Goal: Obtain resource: Download file/media

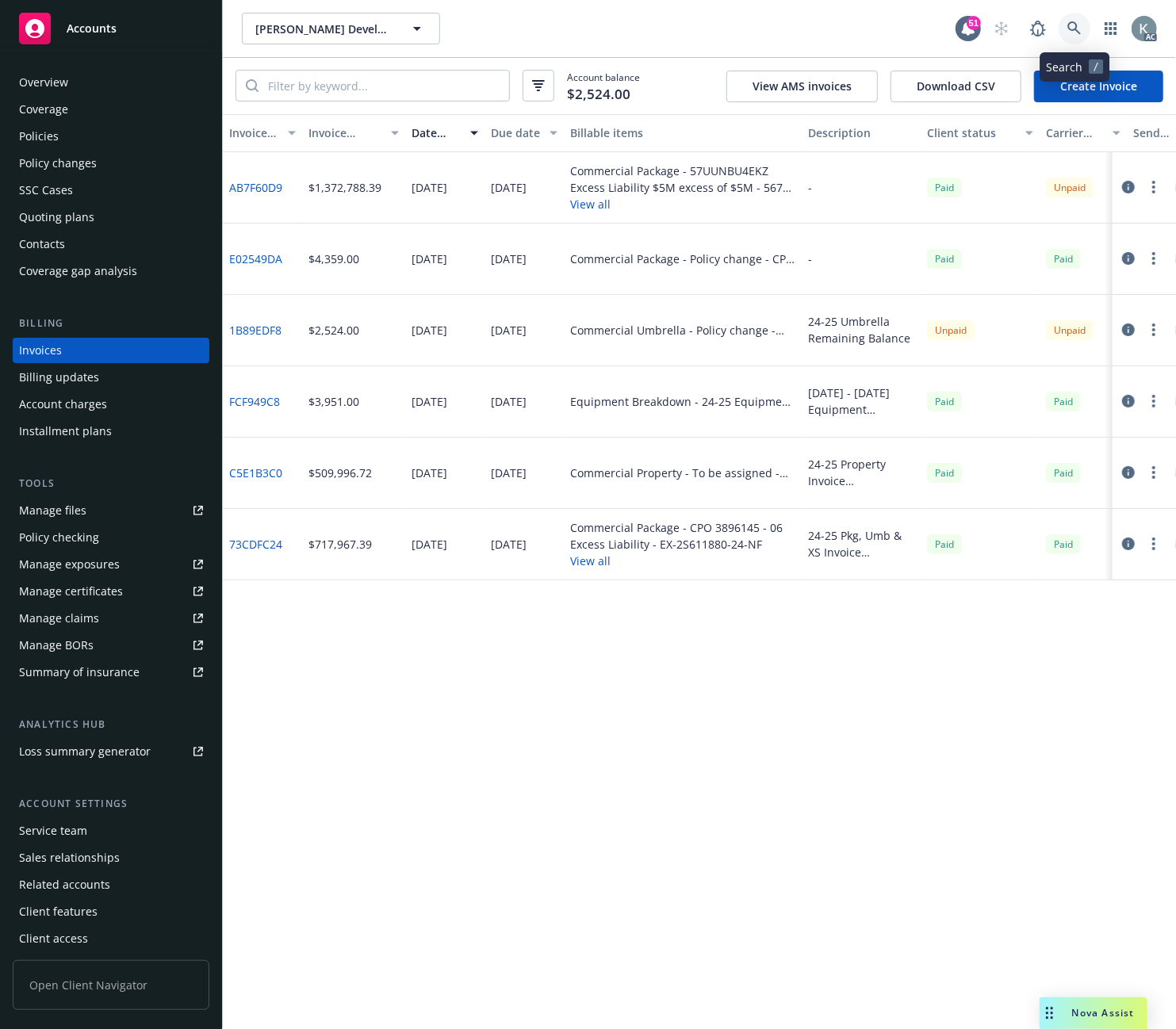
click at [1070, 25] on icon at bounding box center [1075, 28] width 14 height 14
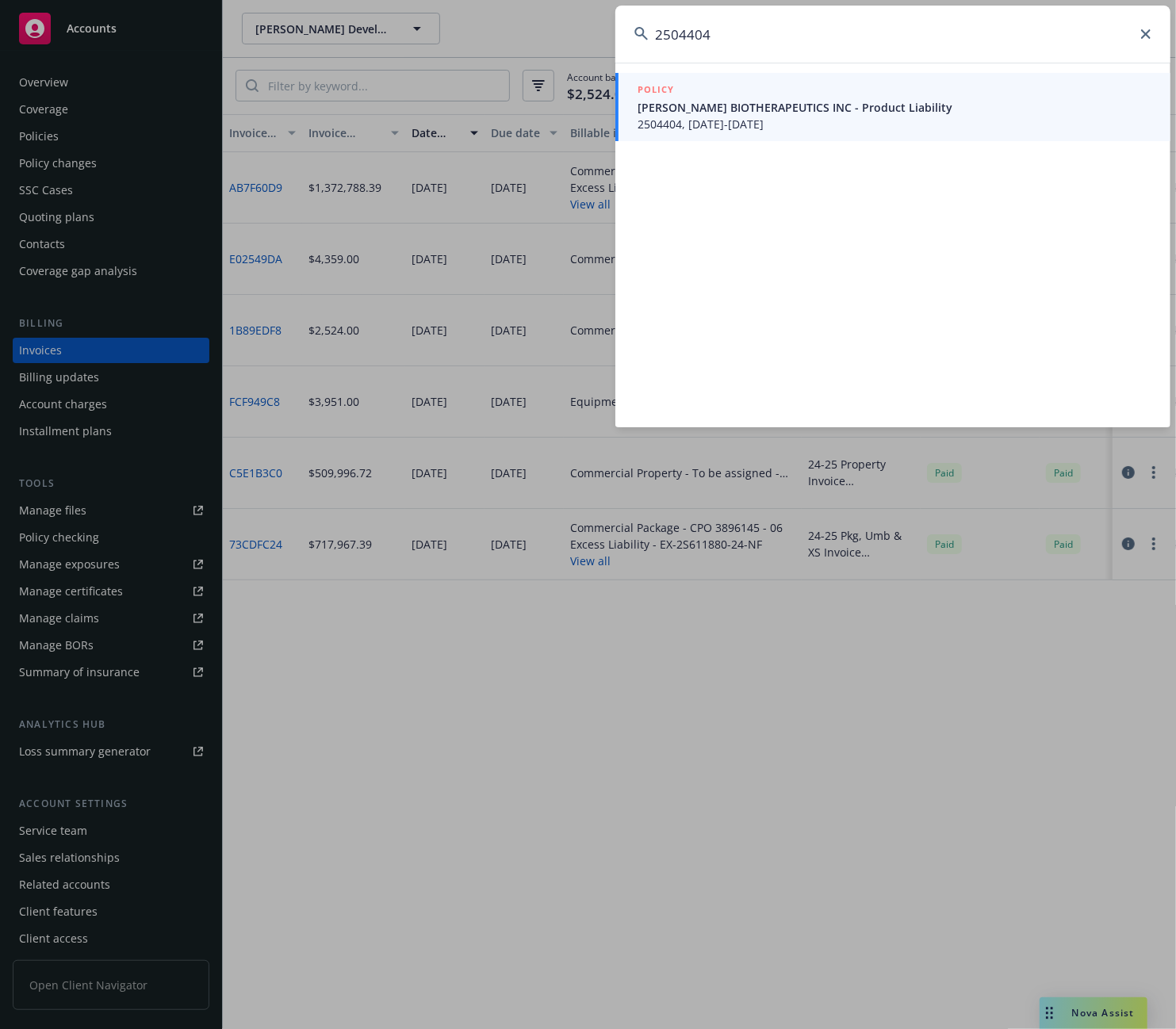
type input "2504404"
click at [653, 122] on span "2504404, [DATE]-[DATE]" at bounding box center [894, 124] width 514 height 17
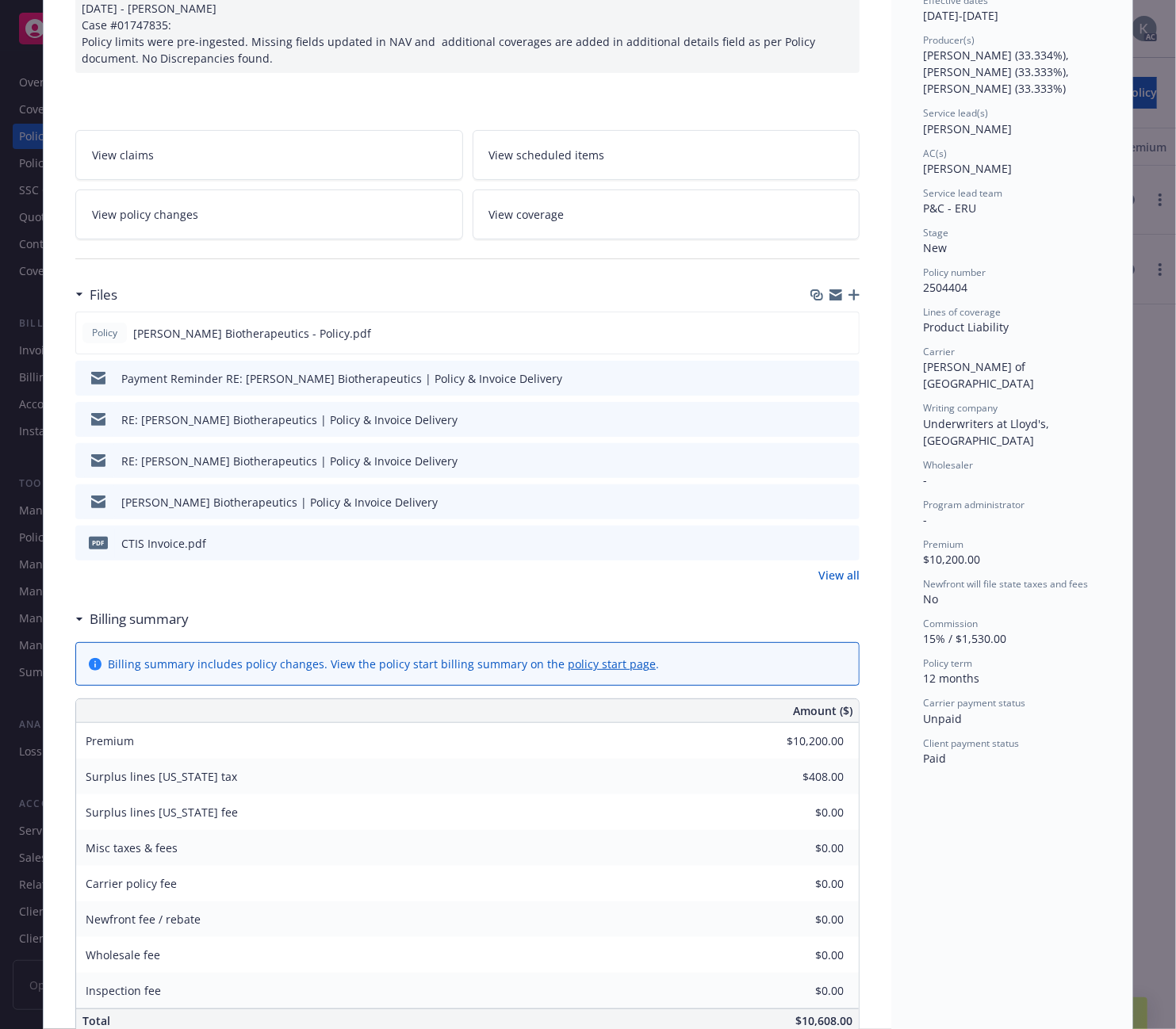
scroll to position [264, 0]
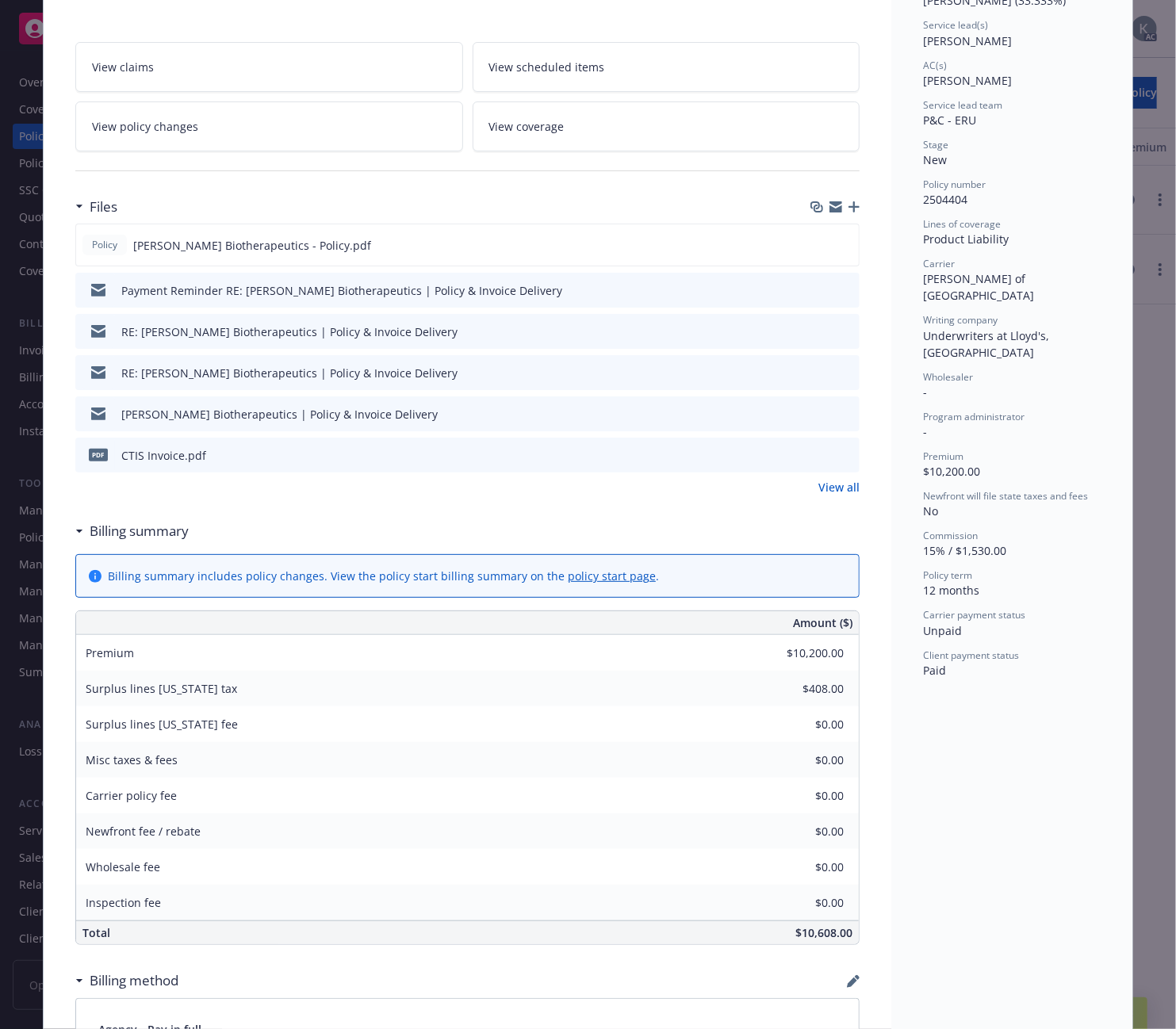
click at [984, 760] on div "Status Active Effective dates [DATE] - [DATE] Producer(s) [PERSON_NAME] (33.334…" at bounding box center [1012, 769] width 241 height 1883
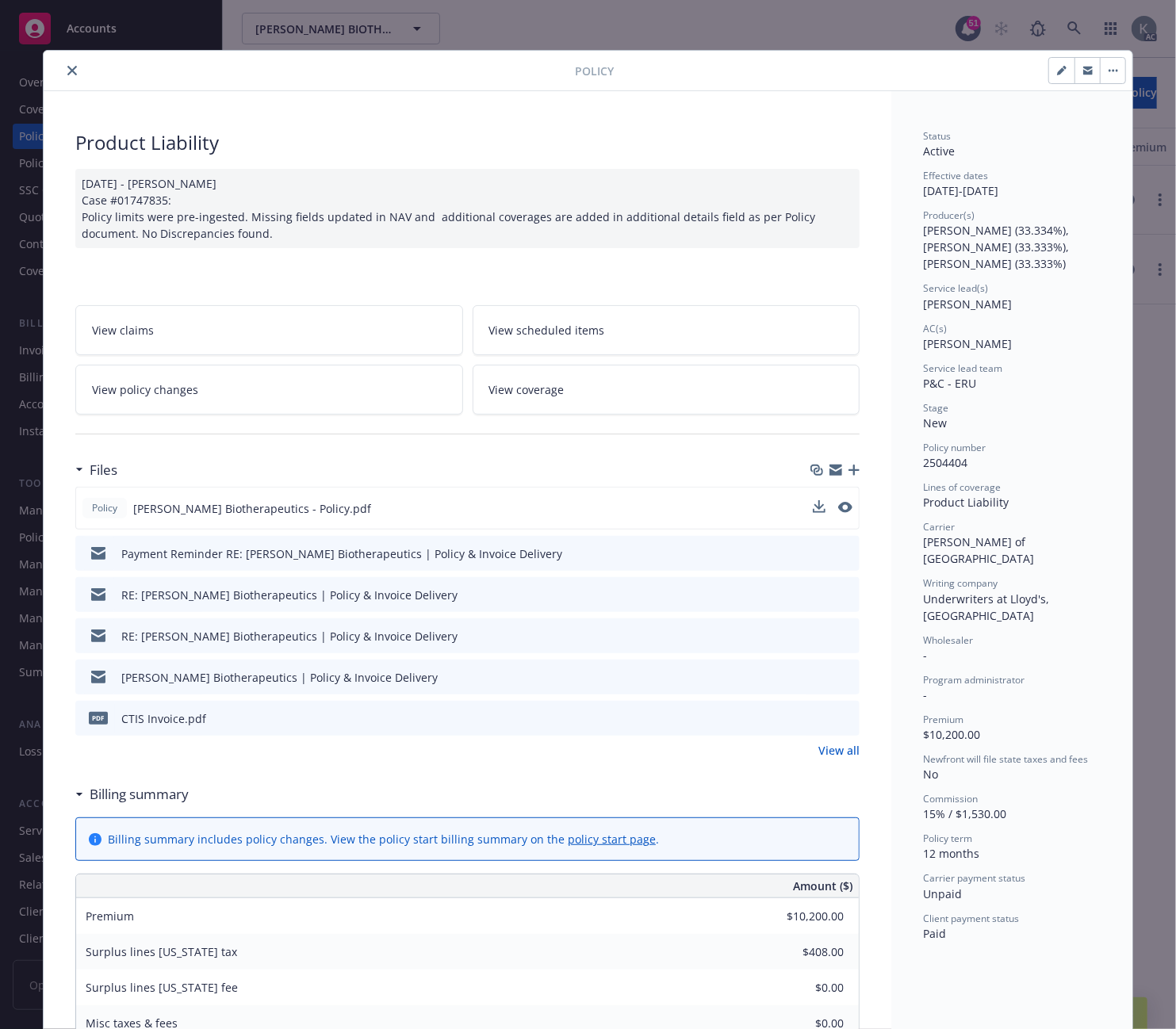
scroll to position [0, 0]
click at [68, 68] on icon "close" at bounding box center [72, 71] width 10 height 10
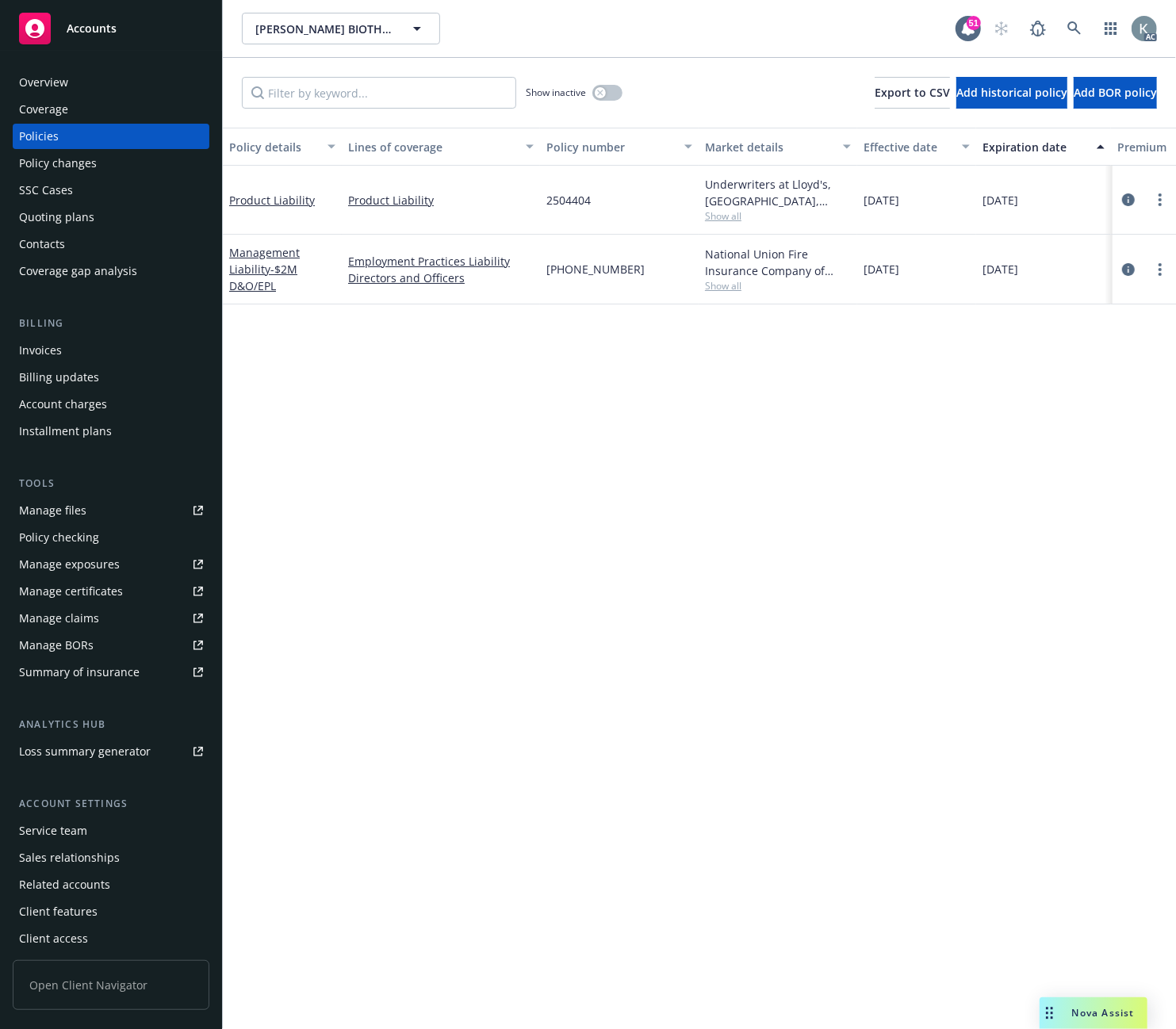
click at [36, 349] on div "Invoices" at bounding box center [40, 350] width 43 height 26
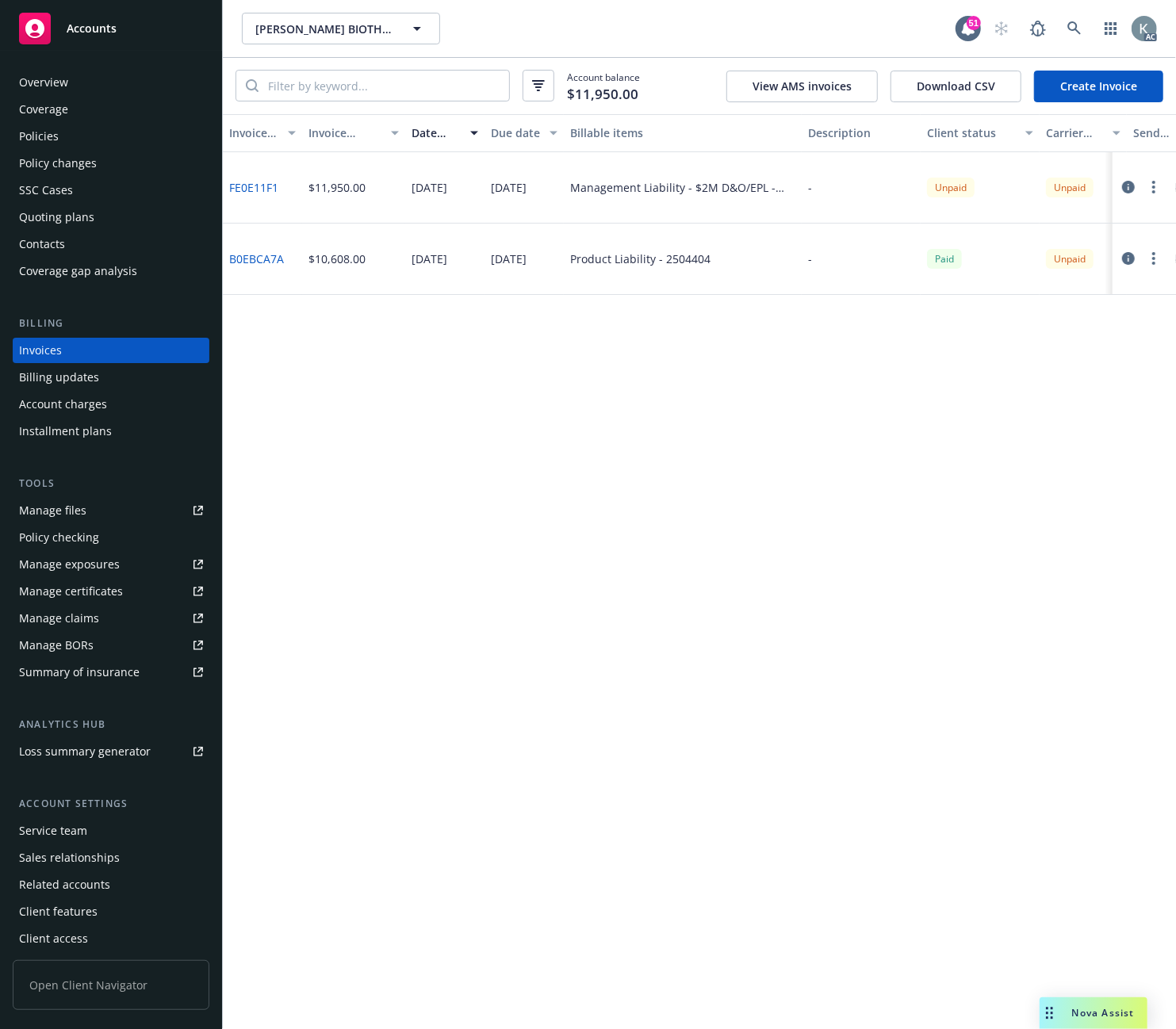
click at [40, 135] on div "Policies" at bounding box center [39, 136] width 40 height 26
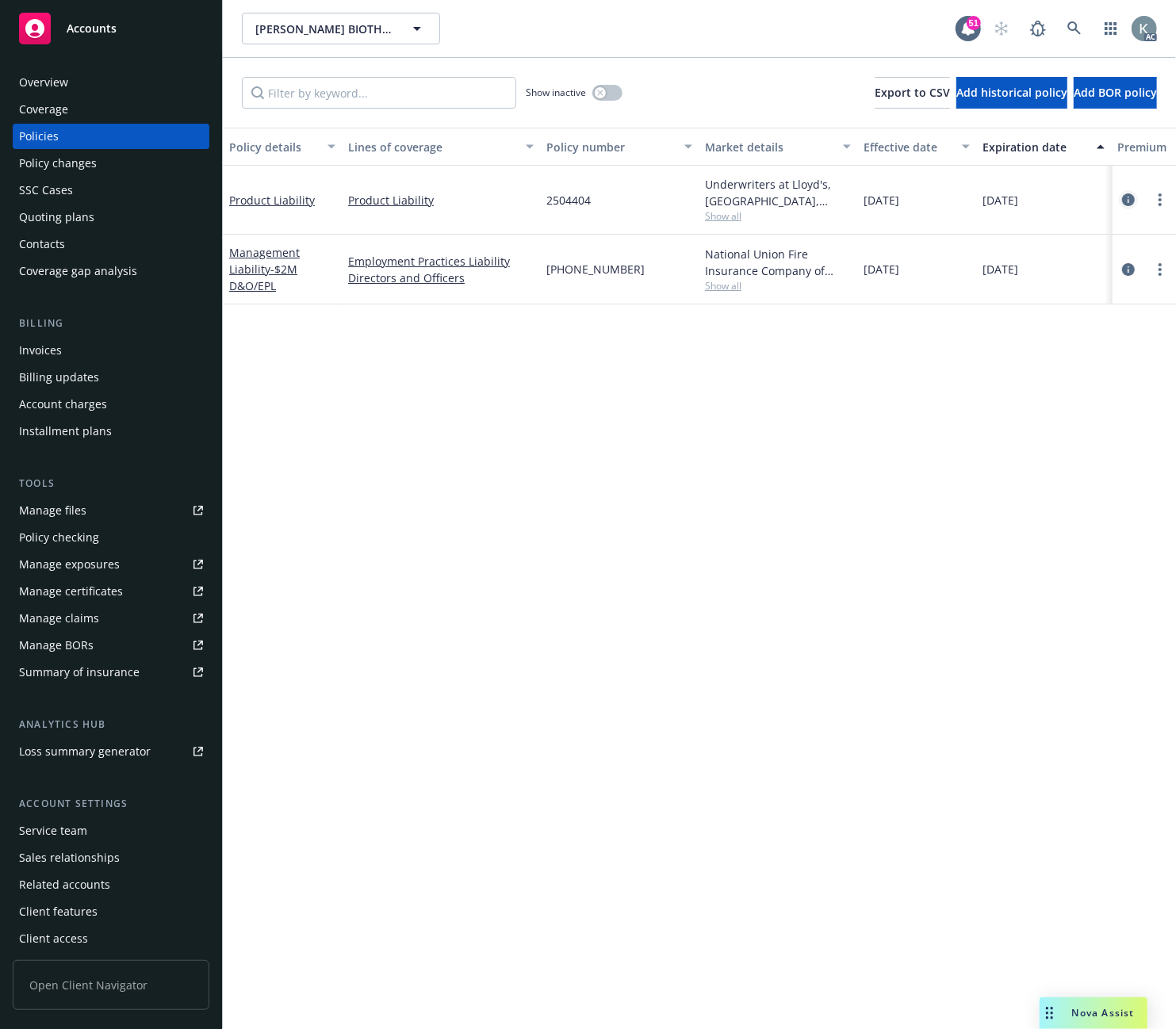
click at [1128, 200] on icon "circleInformation" at bounding box center [1128, 200] width 12 height 12
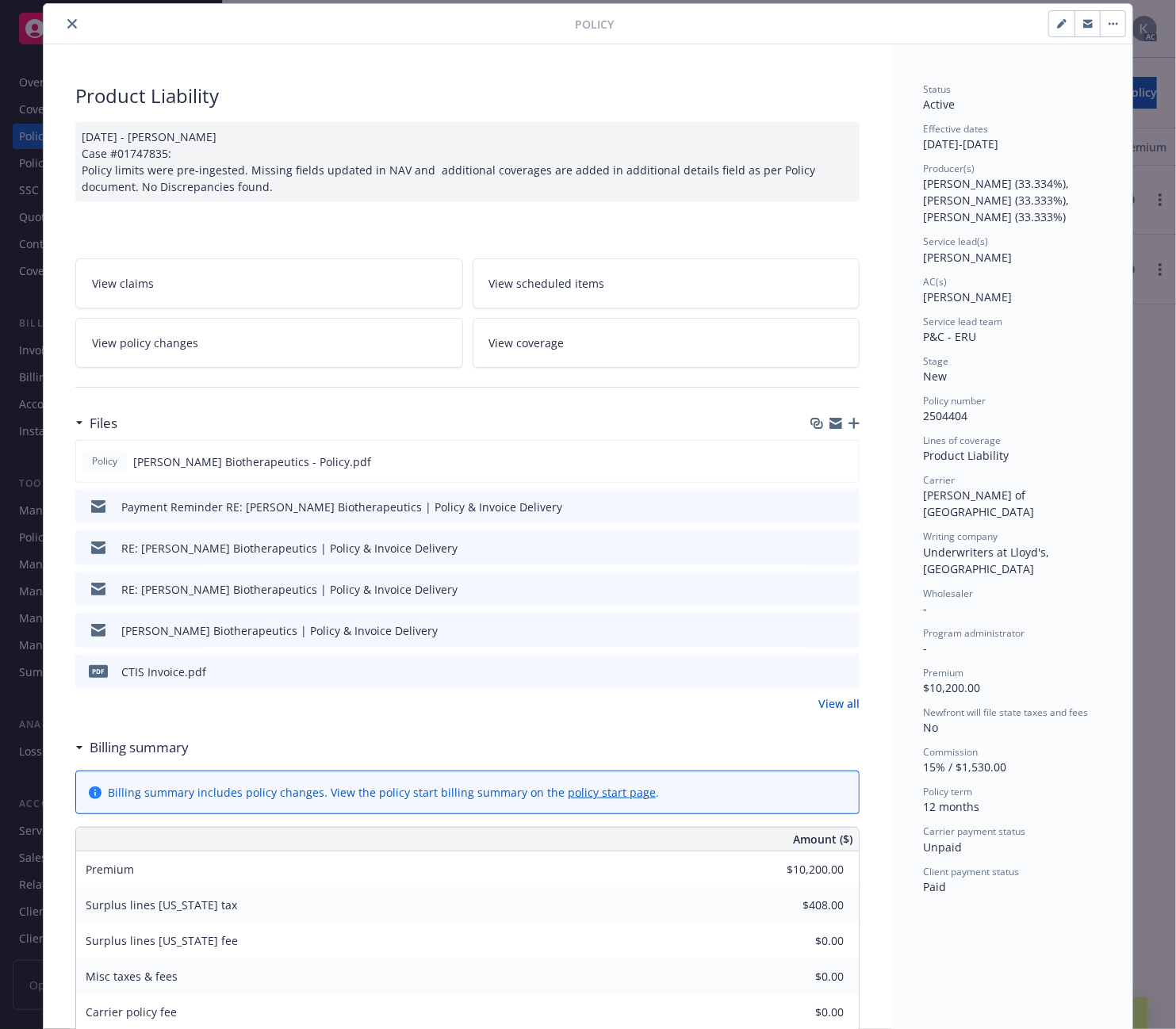
scroll to position [136, 0]
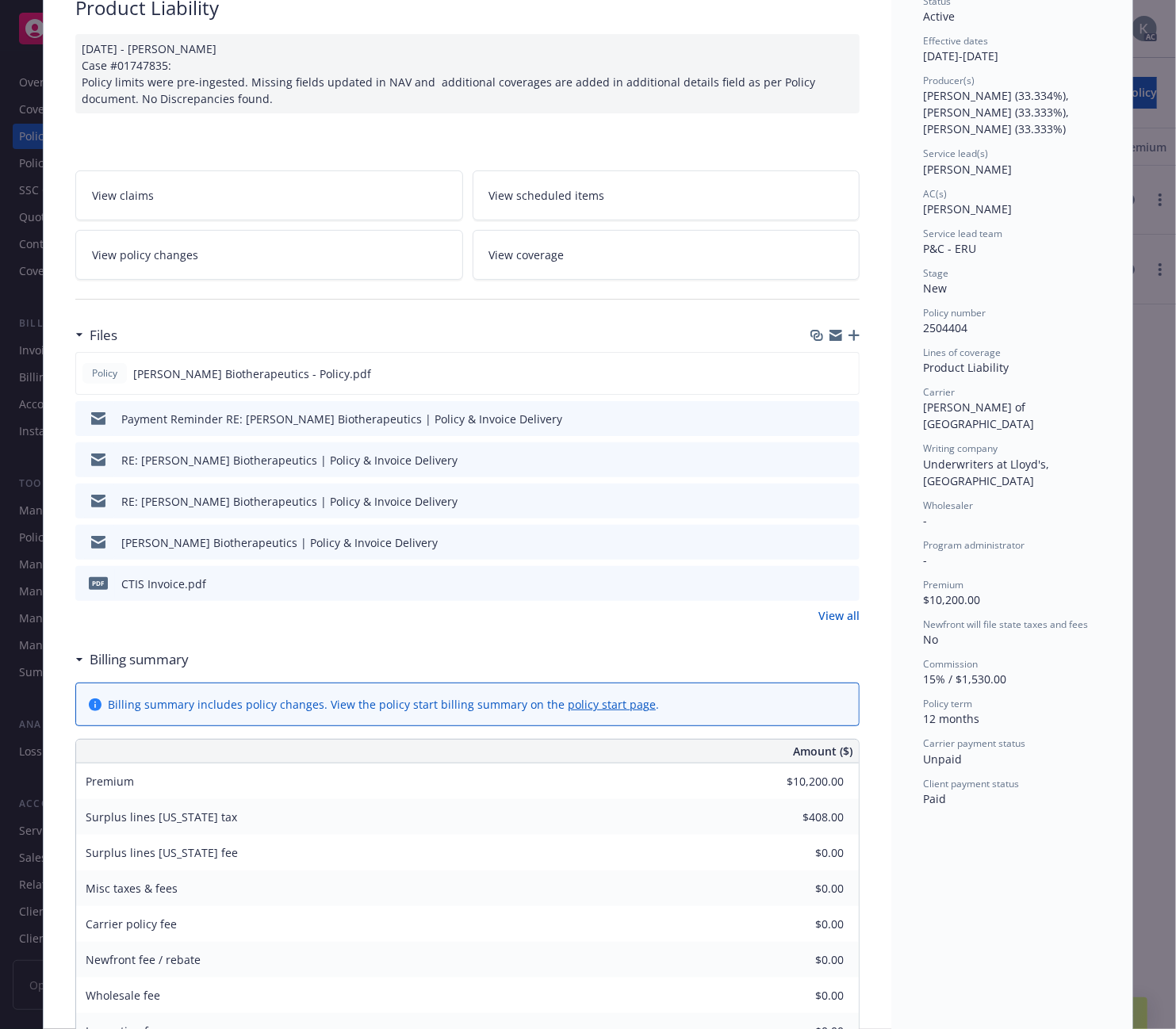
click at [812, 580] on icon "download file" at bounding box center [819, 583] width 12 height 12
click at [932, 852] on div "Status Active Effective dates [DATE] - [DATE] Producer(s) [PERSON_NAME] (33.334…" at bounding box center [1012, 897] width 241 height 1883
click at [676, 138] on div "Product Liability [DATE] - [PERSON_NAME] Case #01747835: Policy limits were pre…" at bounding box center [467, 897] width 848 height 1883
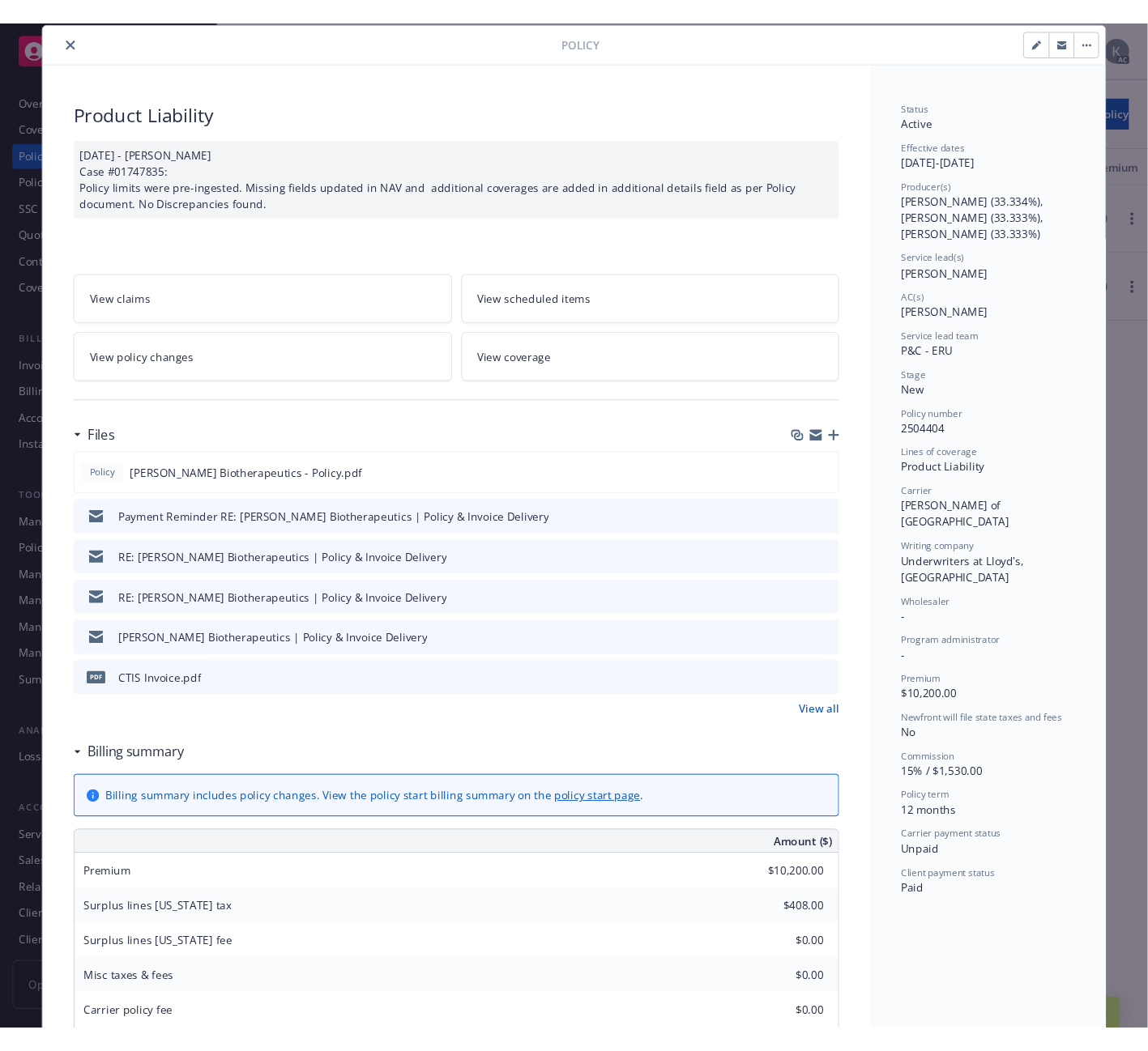
scroll to position [0, 0]
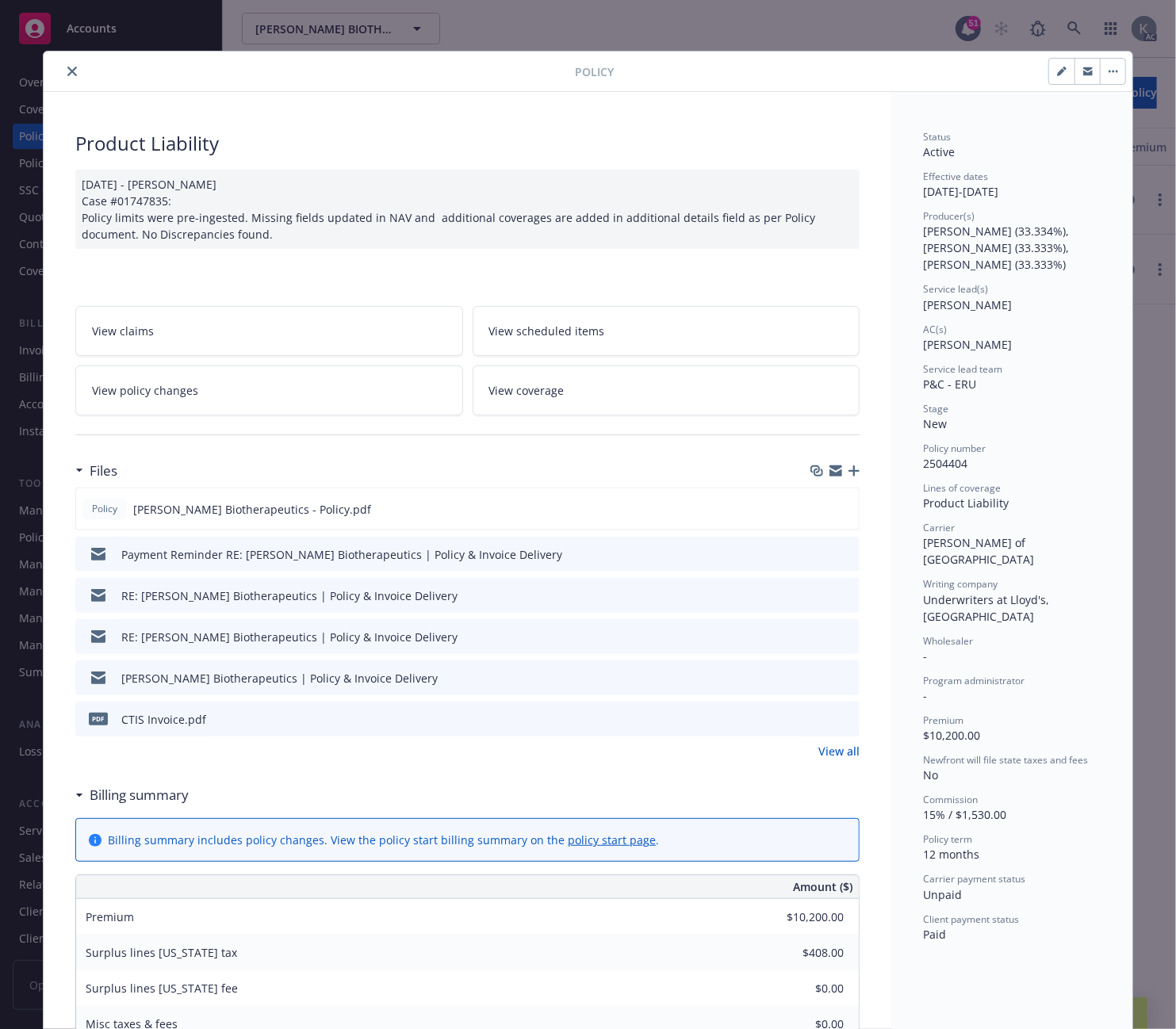
click at [68, 69] on icon "close" at bounding box center [72, 71] width 10 height 10
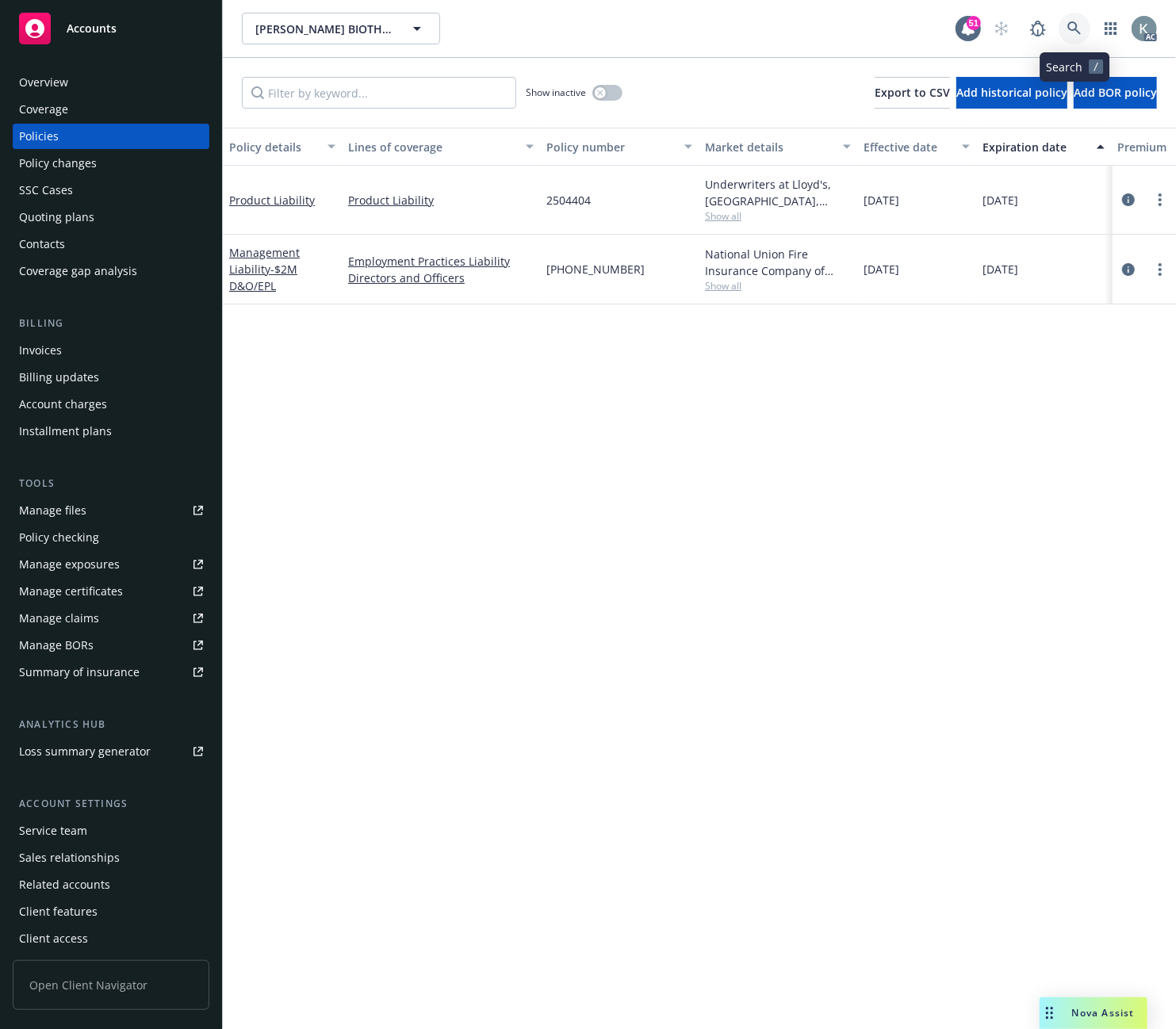
click at [1063, 22] on link at bounding box center [1075, 28] width 32 height 32
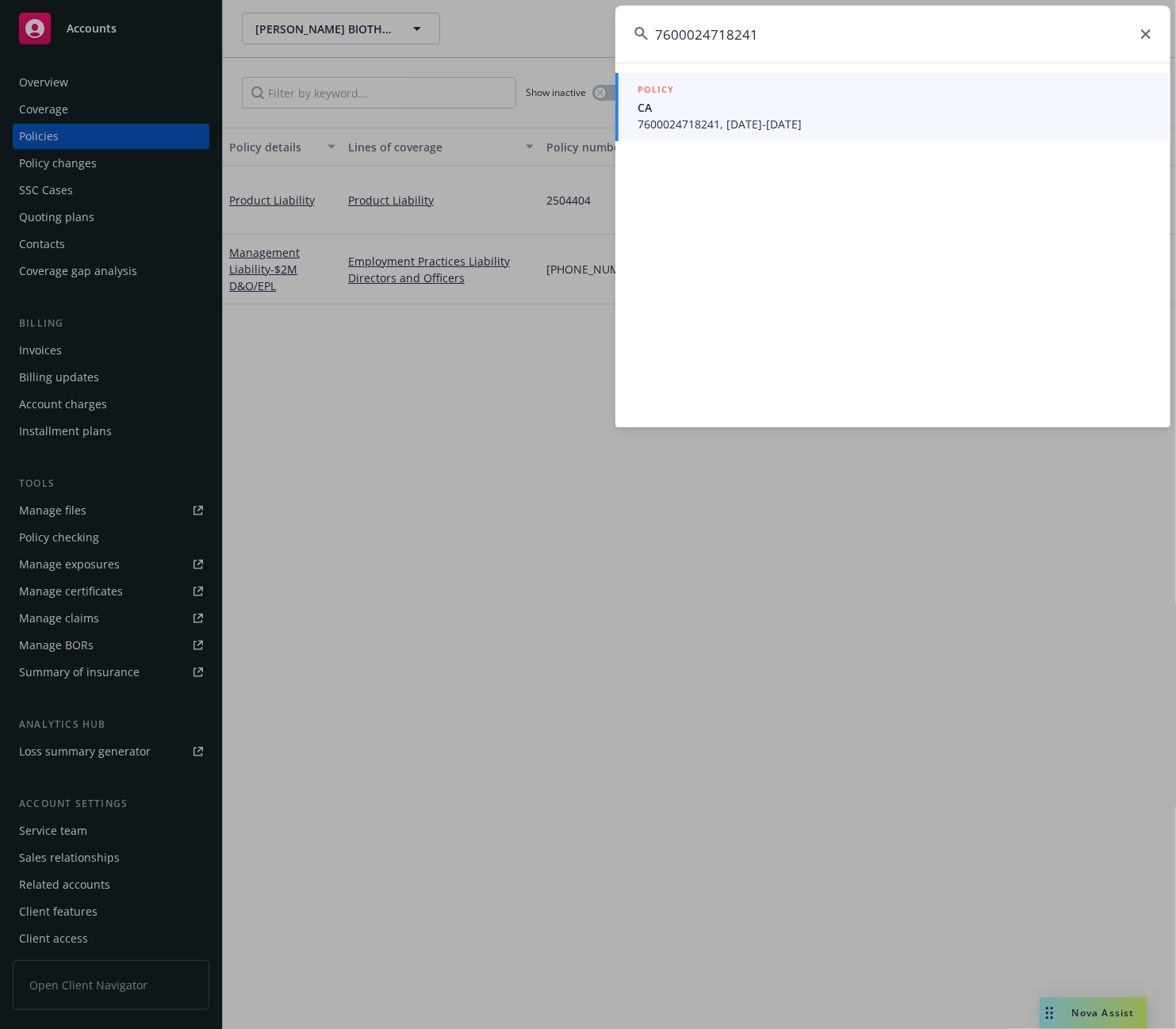
type input "7600024718241"
click at [652, 117] on span "7600024718241, [DATE]-[DATE]" at bounding box center [894, 124] width 514 height 17
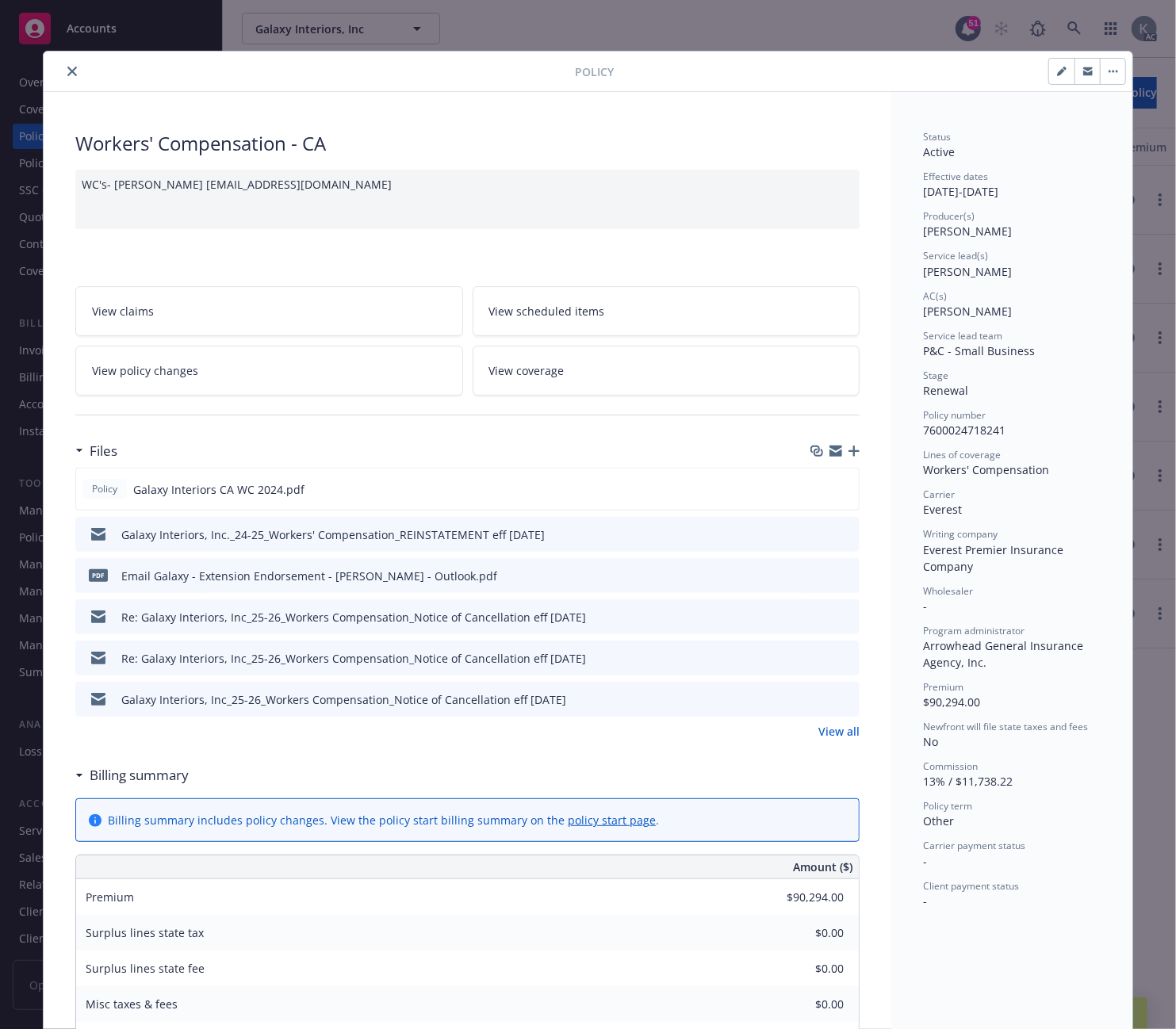
click at [125, 371] on span "View policy changes" at bounding box center [145, 371] width 107 height 17
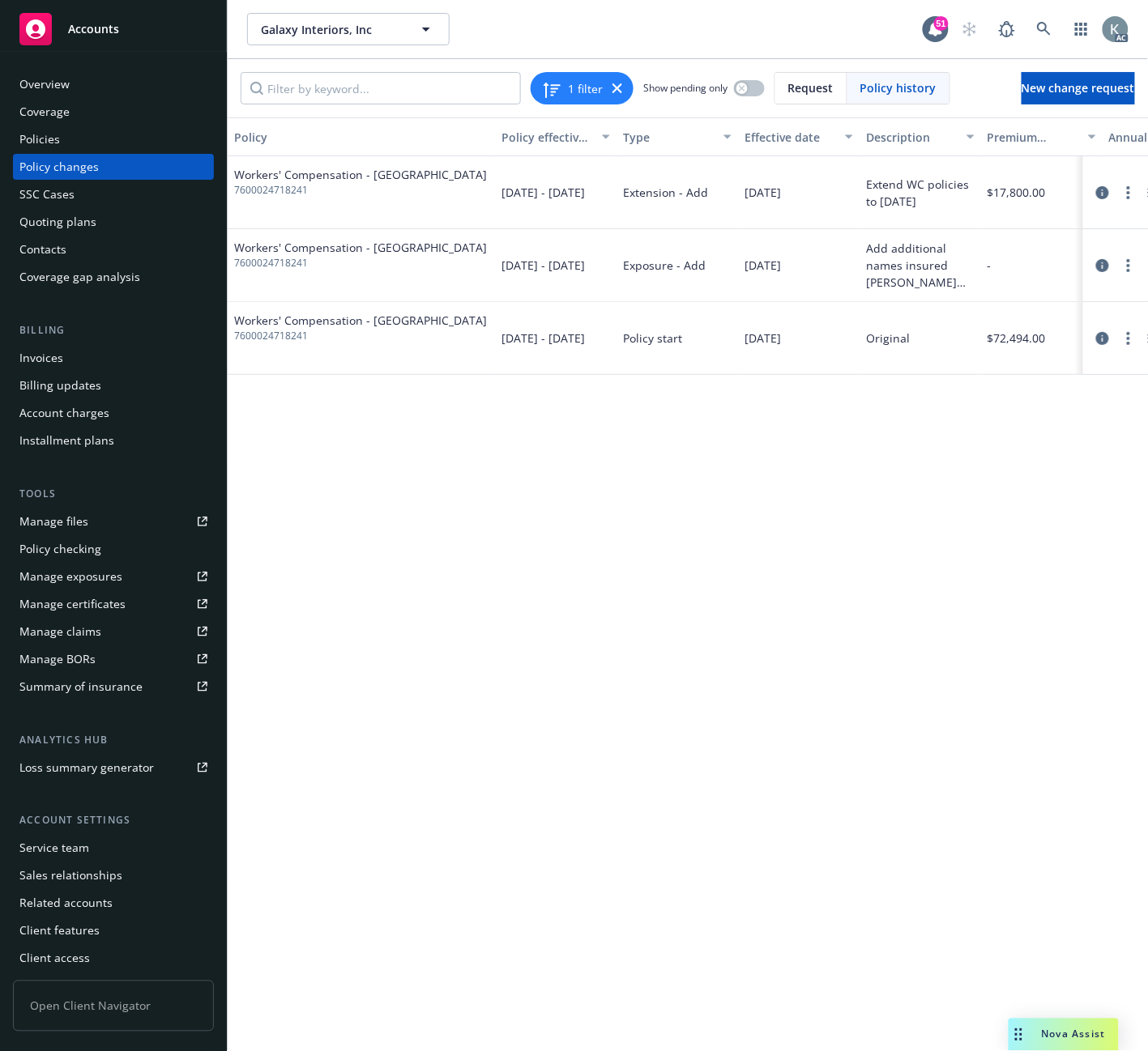
click at [24, 359] on div "Invoices" at bounding box center [41, 358] width 44 height 26
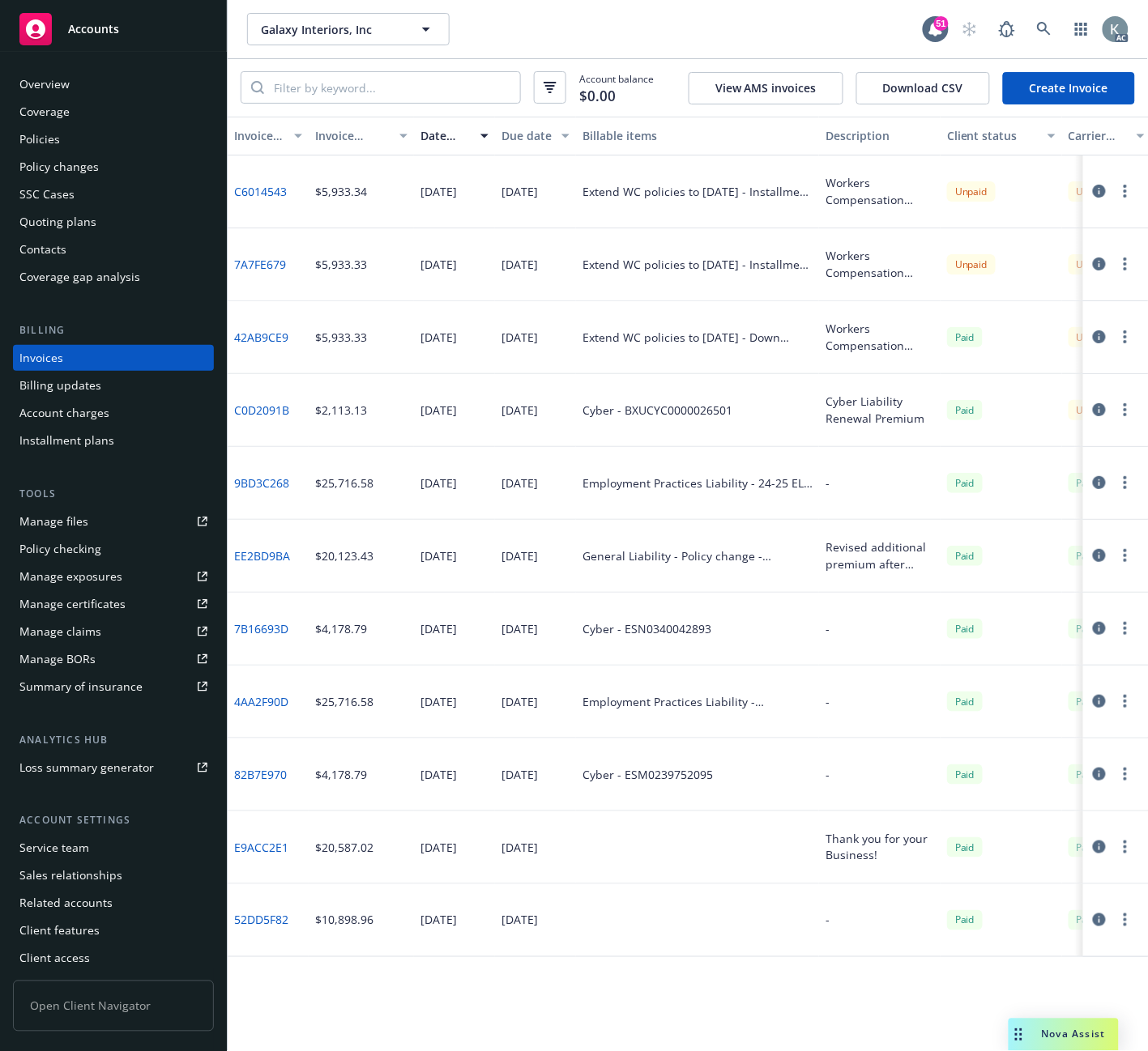
click at [257, 186] on link "C6014543" at bounding box center [260, 191] width 53 height 17
click at [260, 334] on link "42AB9CE9" at bounding box center [261, 337] width 54 height 17
click at [46, 141] on div "Policies" at bounding box center [40, 139] width 40 height 26
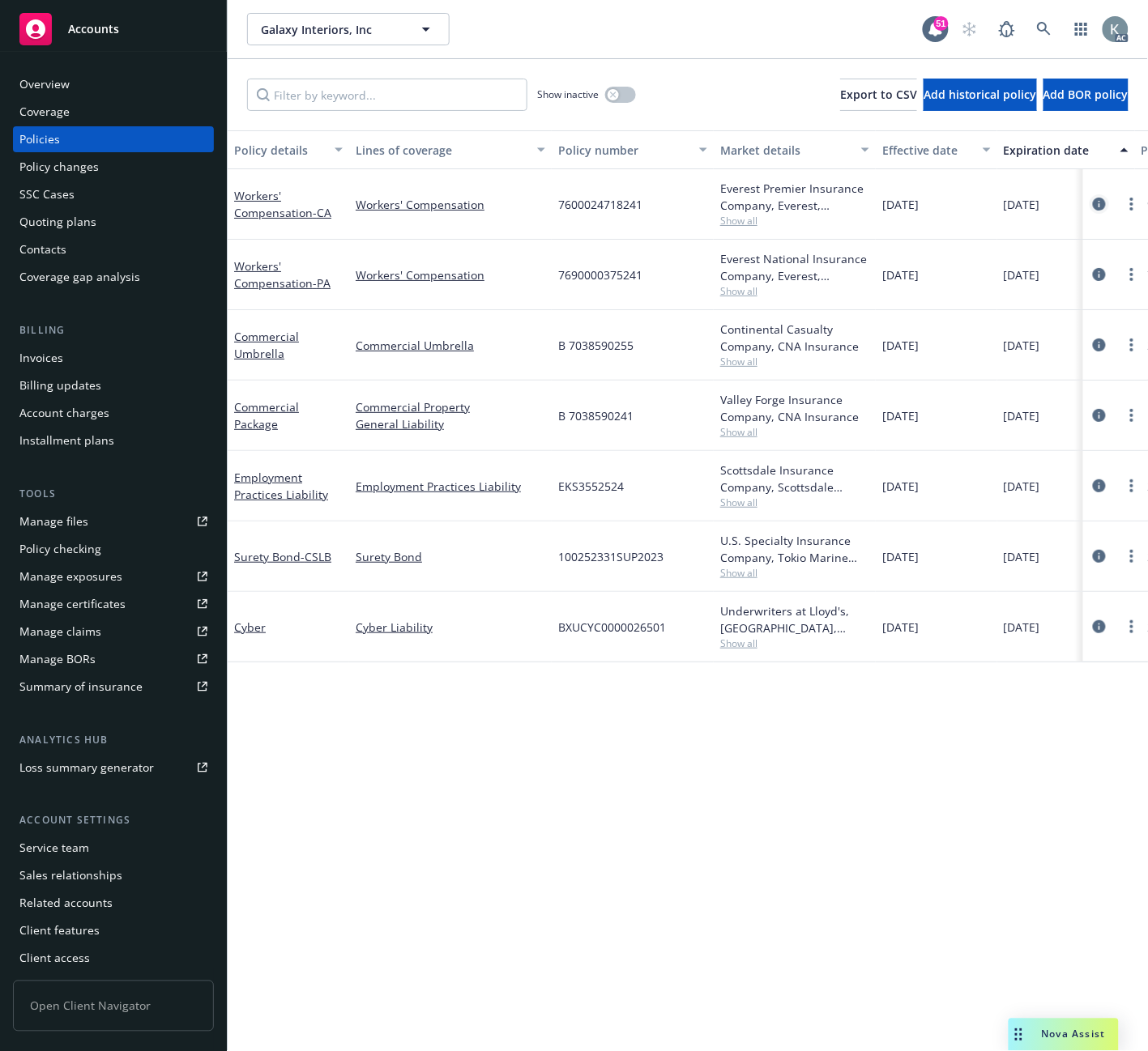
click at [1101, 200] on icon "circleInformation" at bounding box center [1099, 204] width 13 height 13
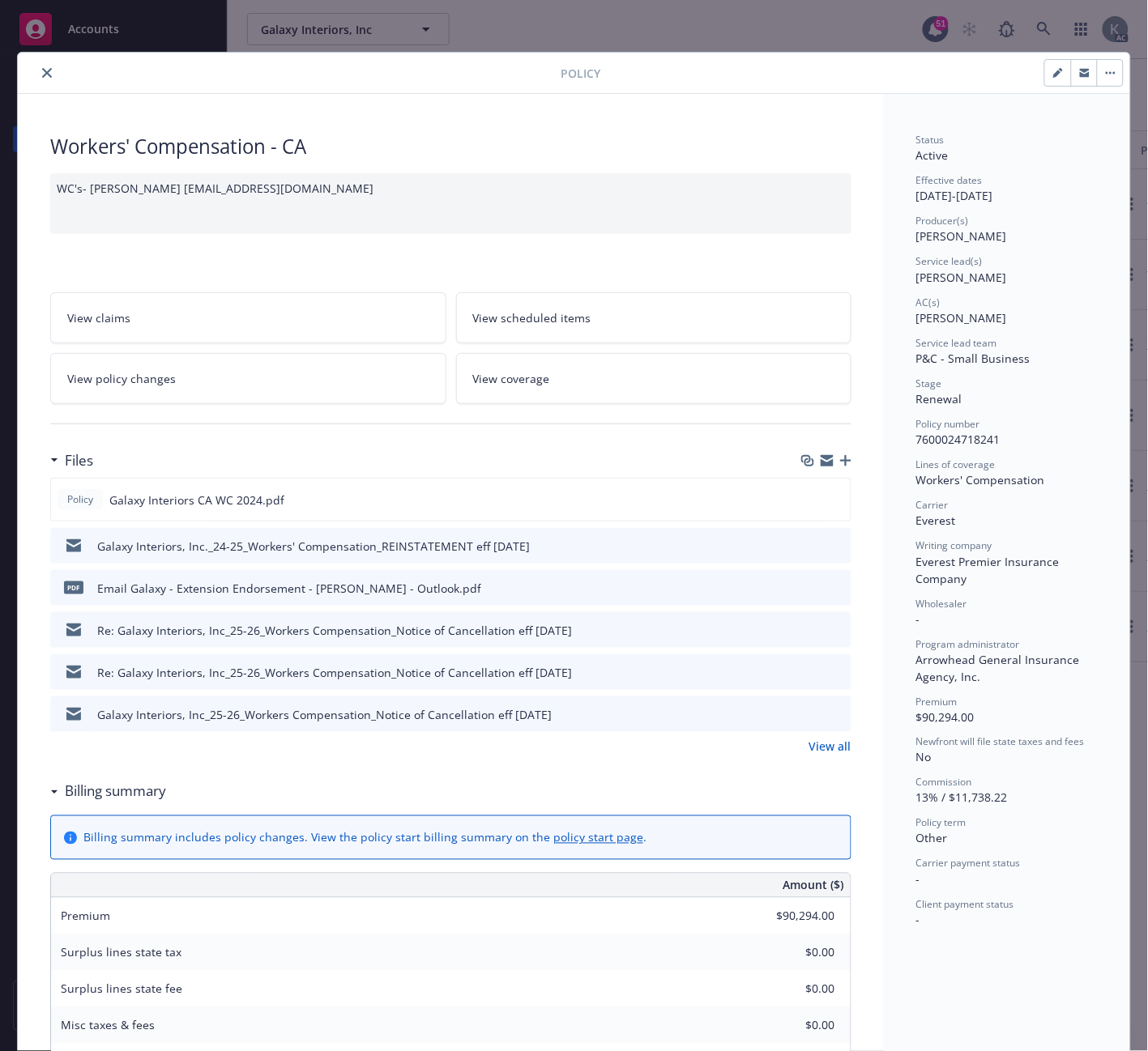
click at [805, 583] on icon "download file" at bounding box center [809, 587] width 13 height 13
click at [42, 75] on icon "close" at bounding box center [47, 73] width 10 height 10
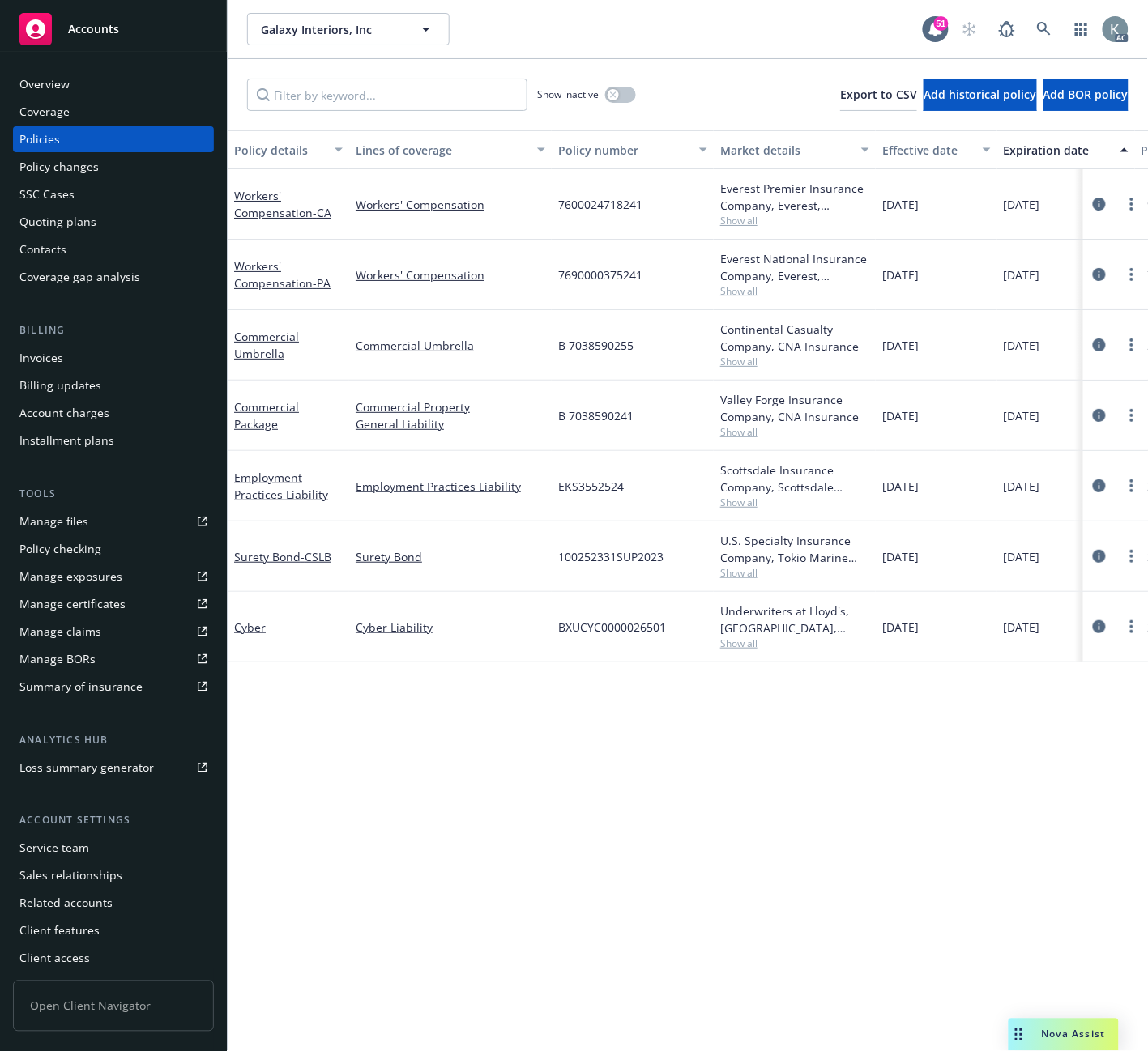
drag, startPoint x: 772, startPoint y: 16, endPoint x: 762, endPoint y: 14, distance: 10.2
click at [764, 16] on div "Galaxy Interiors, Inc Galaxy Interiors, Inc" at bounding box center [584, 29] width 675 height 32
click at [1035, 22] on link at bounding box center [1044, 29] width 32 height 32
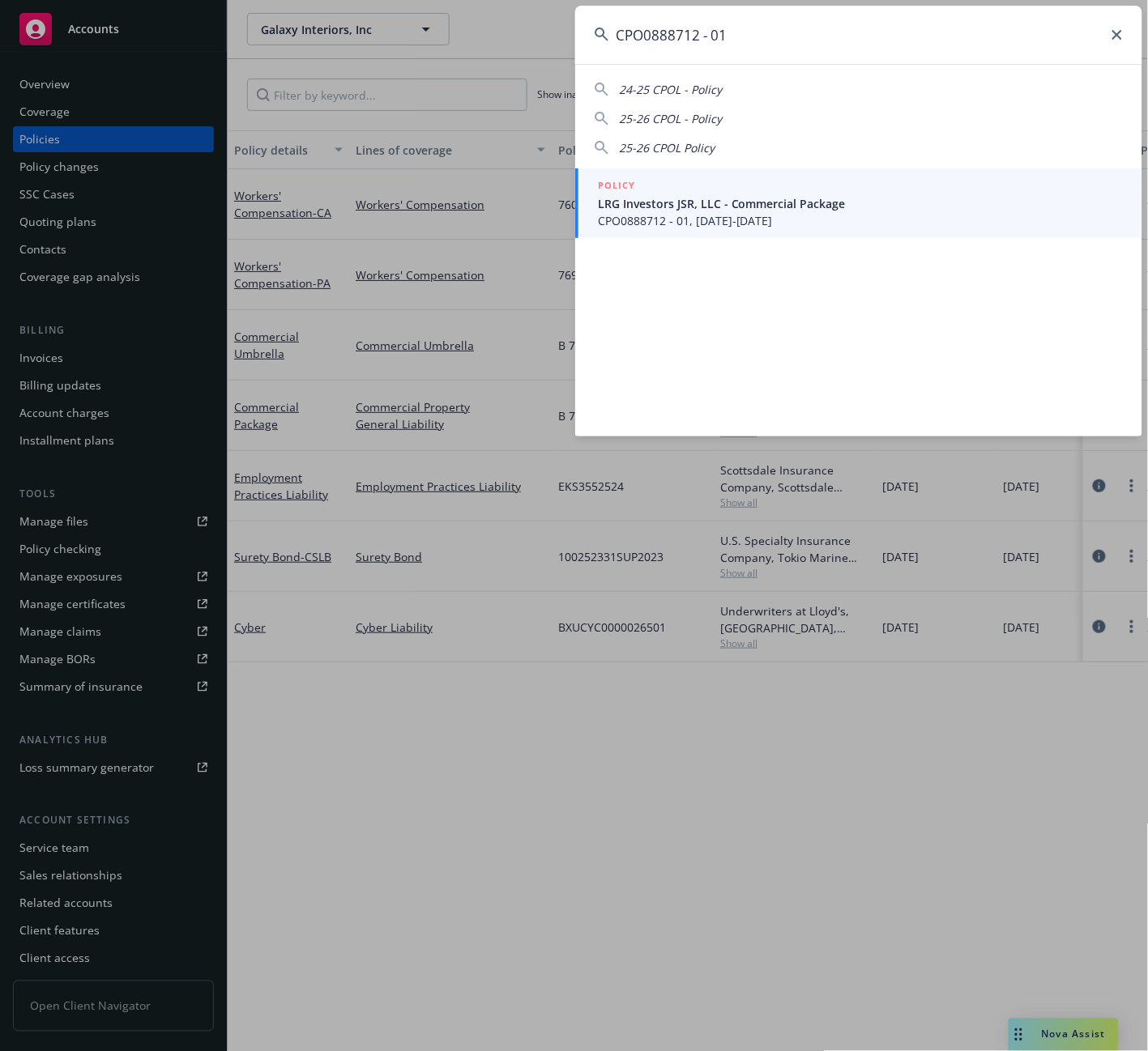
type input "CPO0888712 - 01"
click at [636, 205] on span "LRG Investors JSR, LLC - Commercial Package" at bounding box center [860, 203] width 525 height 17
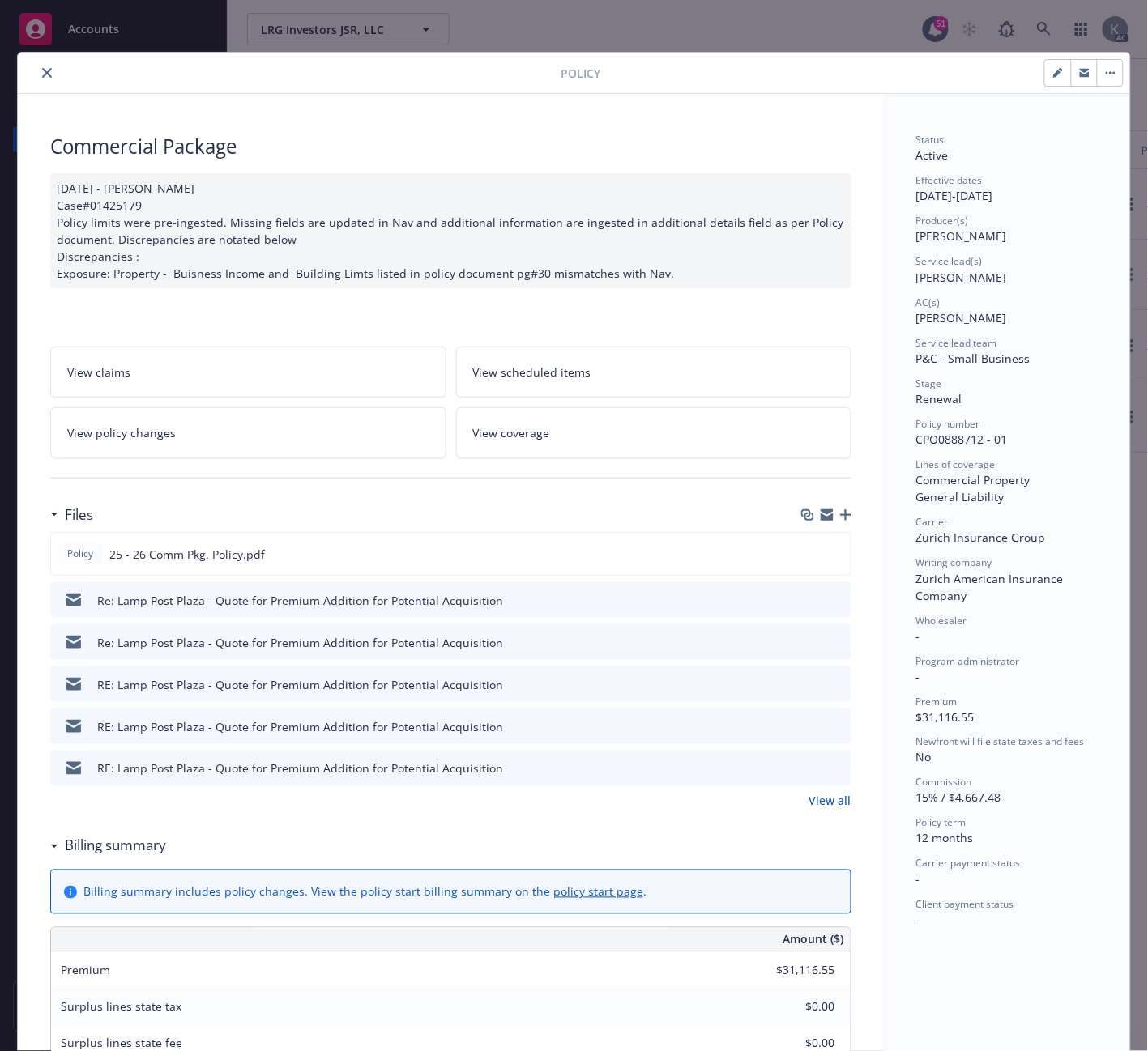
click at [42, 74] on icon "close" at bounding box center [47, 73] width 10 height 10
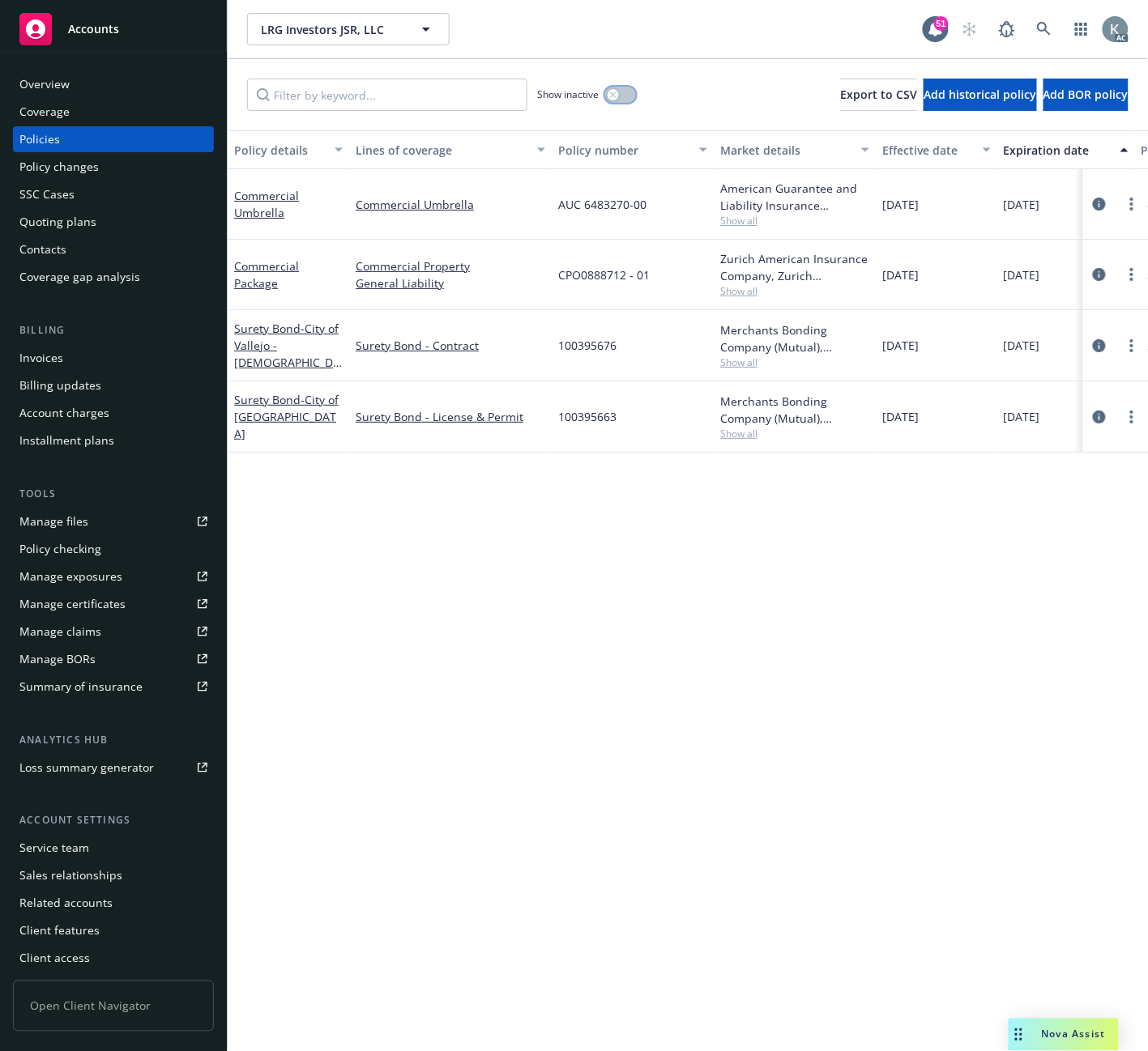
click at [617, 92] on icon "button" at bounding box center [612, 94] width 6 height 6
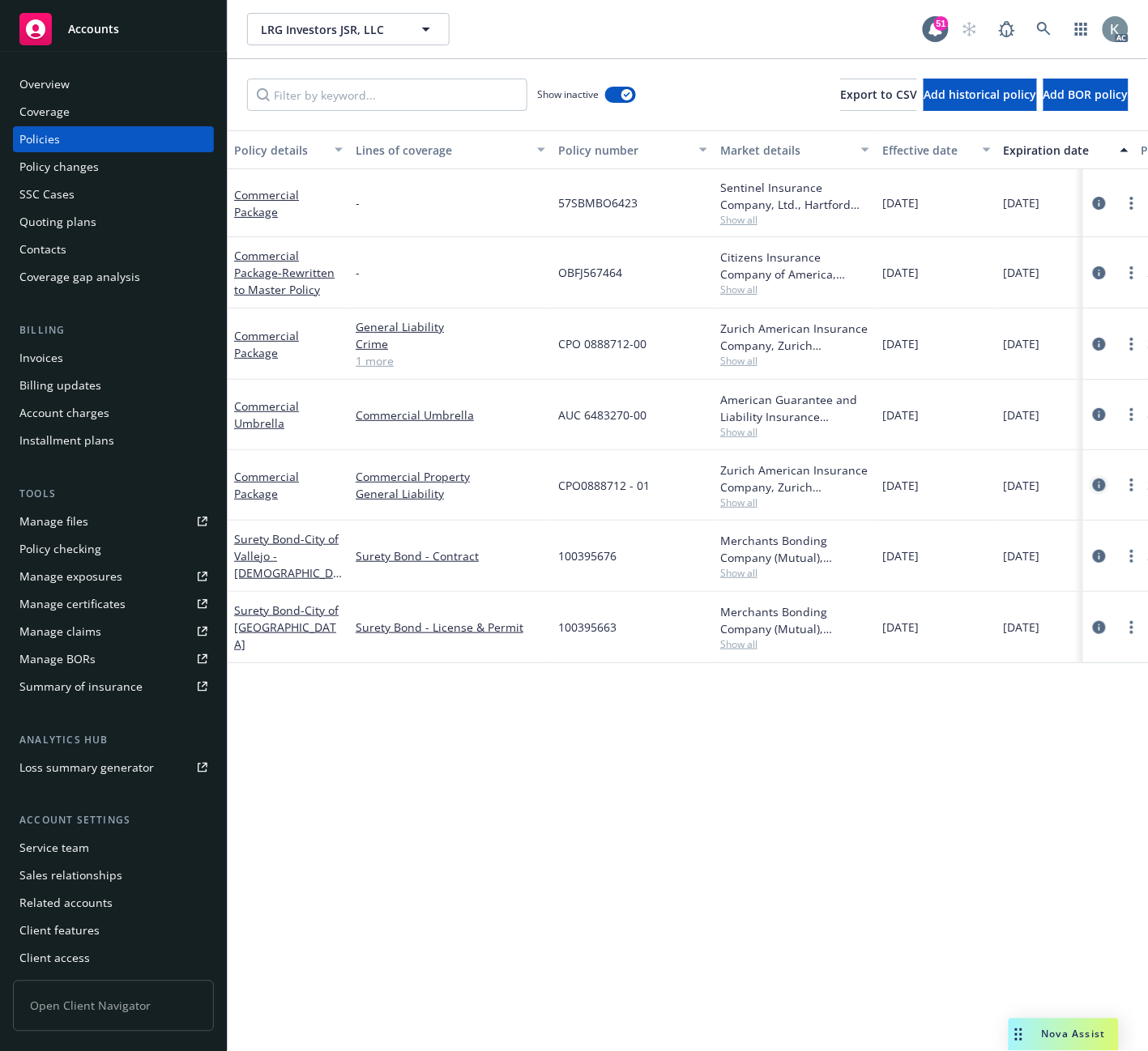
click at [1098, 484] on icon "circleInformation" at bounding box center [1099, 485] width 13 height 13
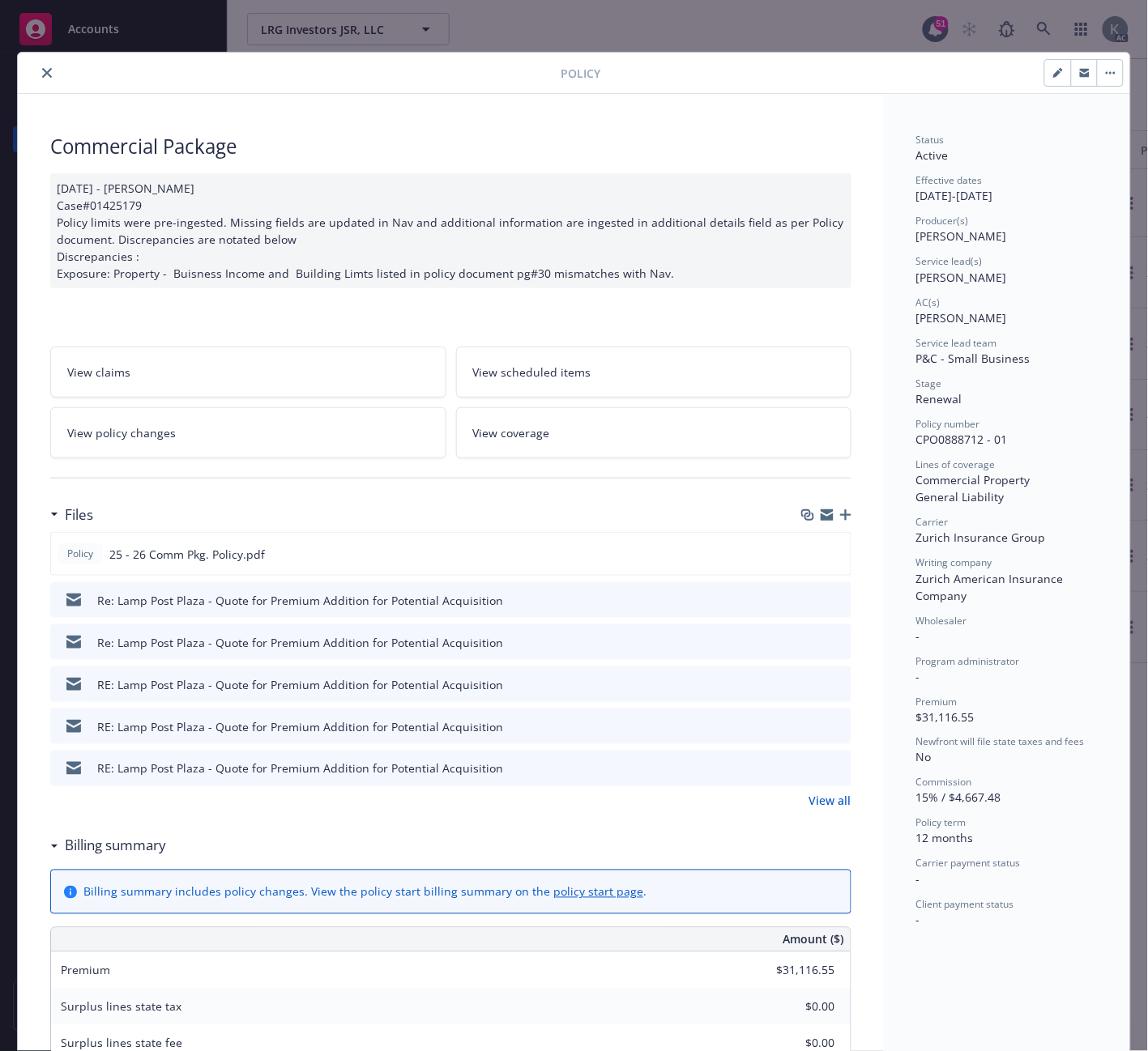
drag, startPoint x: 770, startPoint y: 146, endPoint x: 719, endPoint y: 141, distance: 51.2
click at [768, 144] on div "Commercial Package" at bounding box center [450, 147] width 801 height 28
click at [43, 69] on icon "close" at bounding box center [47, 73] width 10 height 10
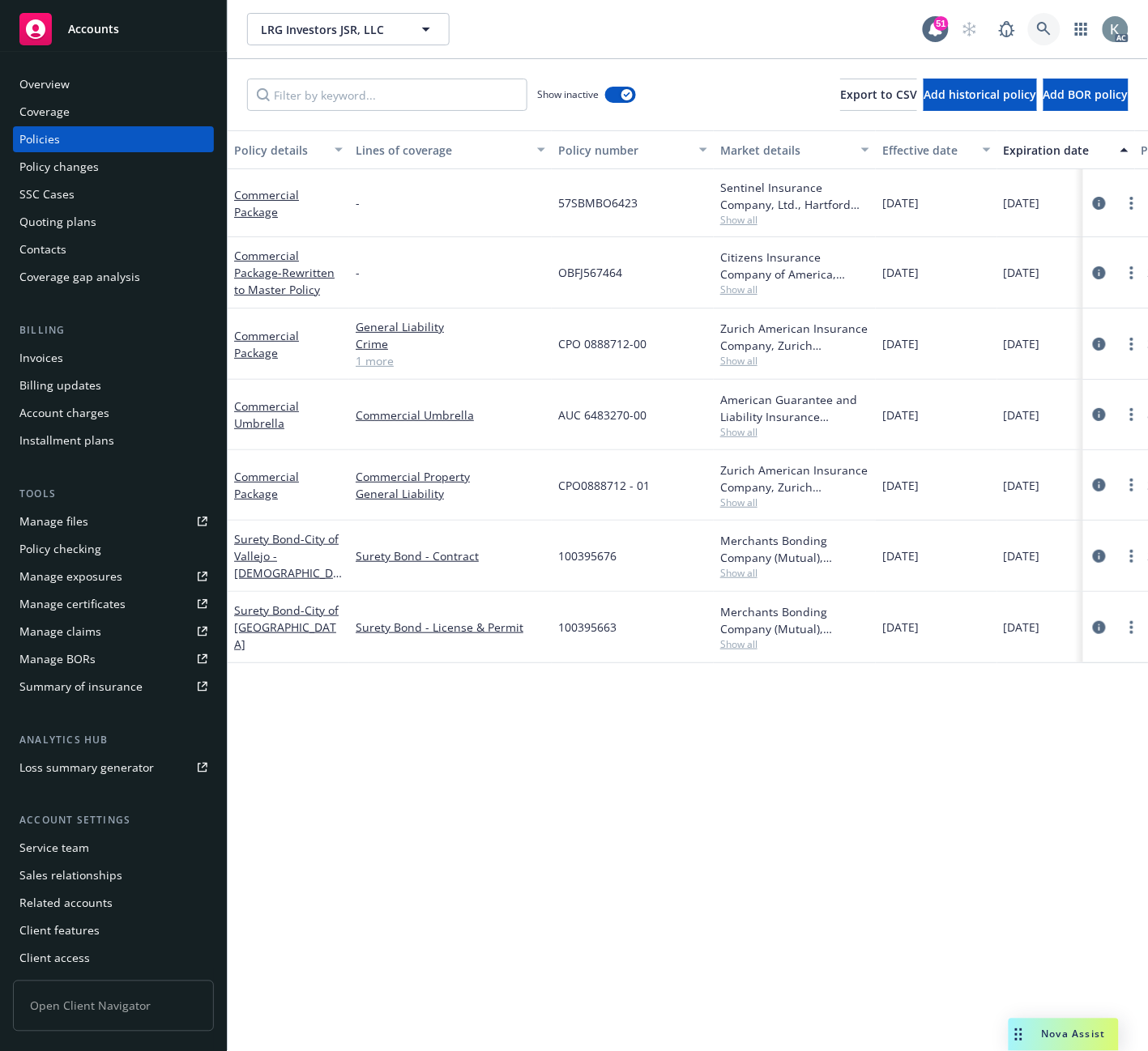
click at [1039, 22] on icon at bounding box center [1044, 29] width 14 height 14
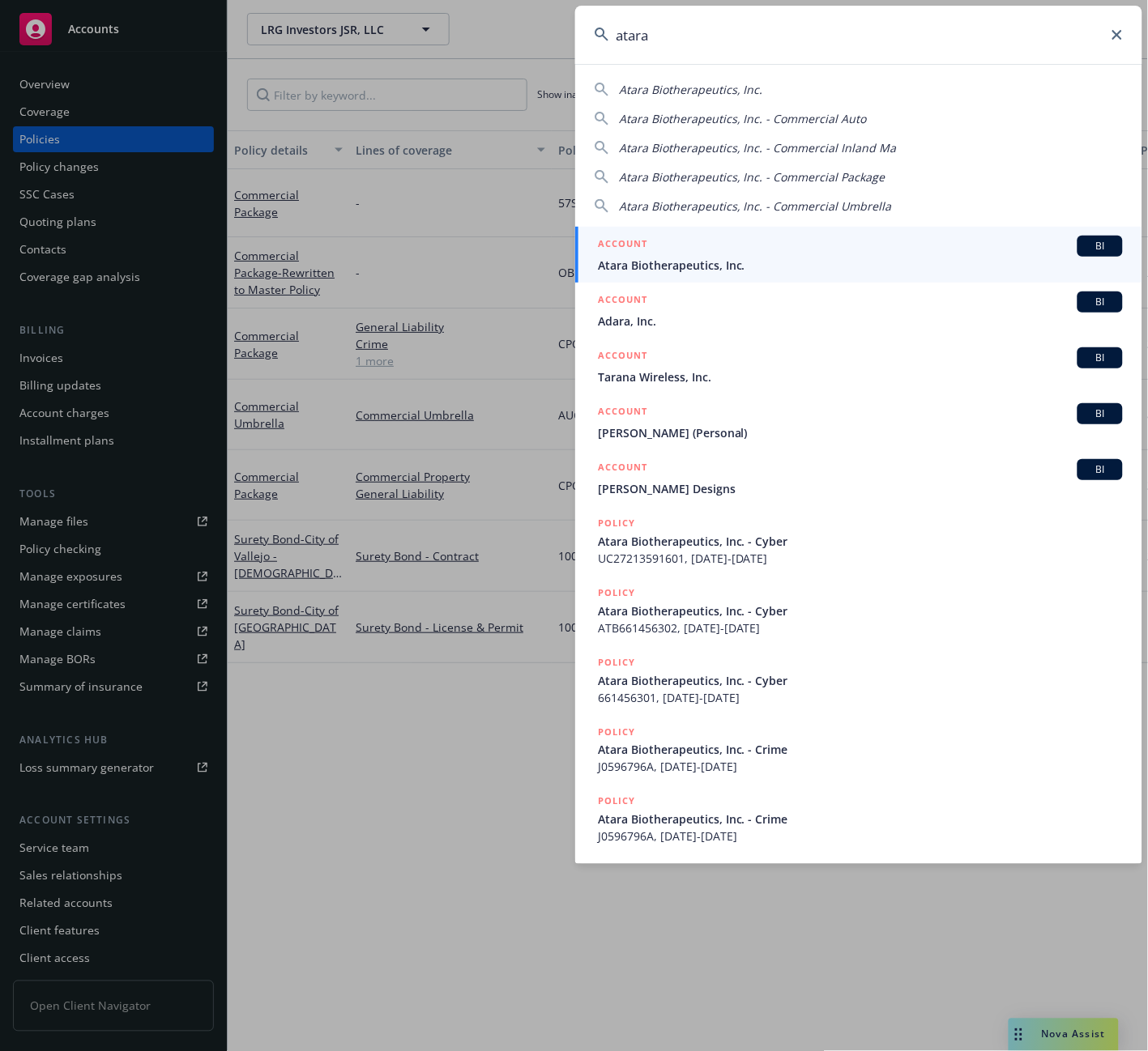
type input "atara"
click at [620, 263] on span "Atara Biotherapeutics, Inc." at bounding box center [860, 265] width 525 height 17
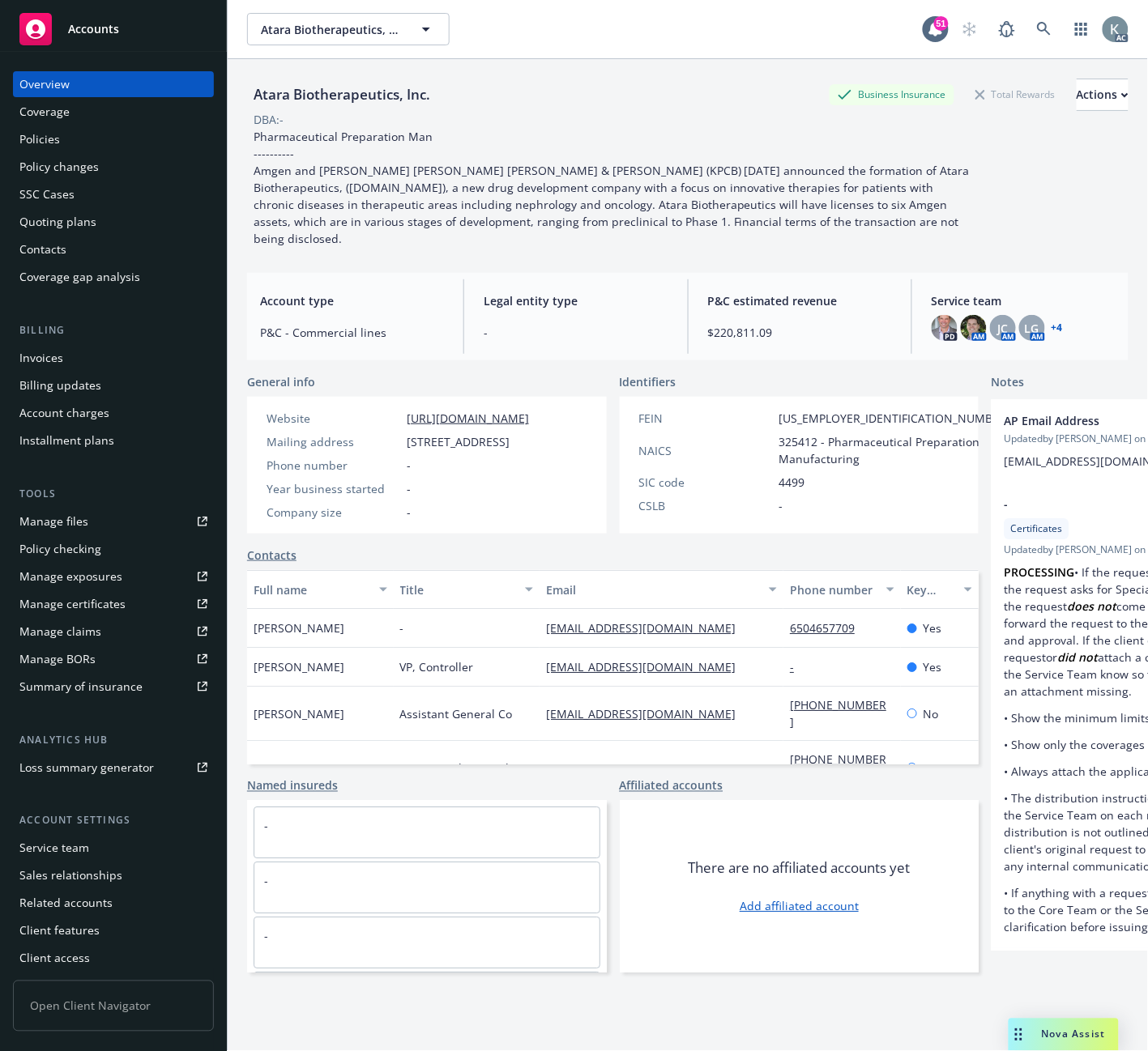
click at [49, 348] on div "Invoices" at bounding box center [41, 358] width 44 height 26
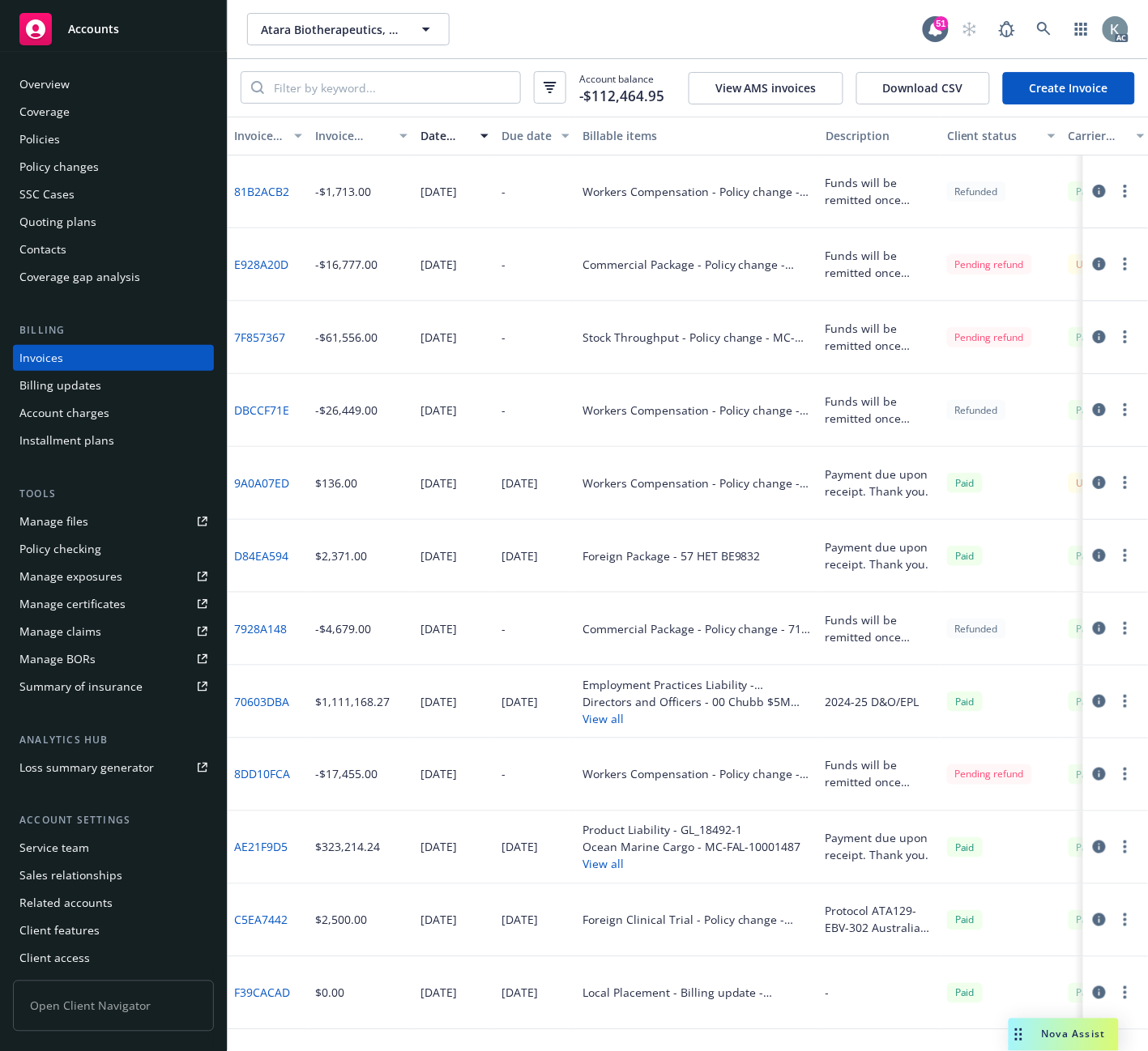
click at [331, 135] on div "Invoice amount" at bounding box center [352, 135] width 75 height 17
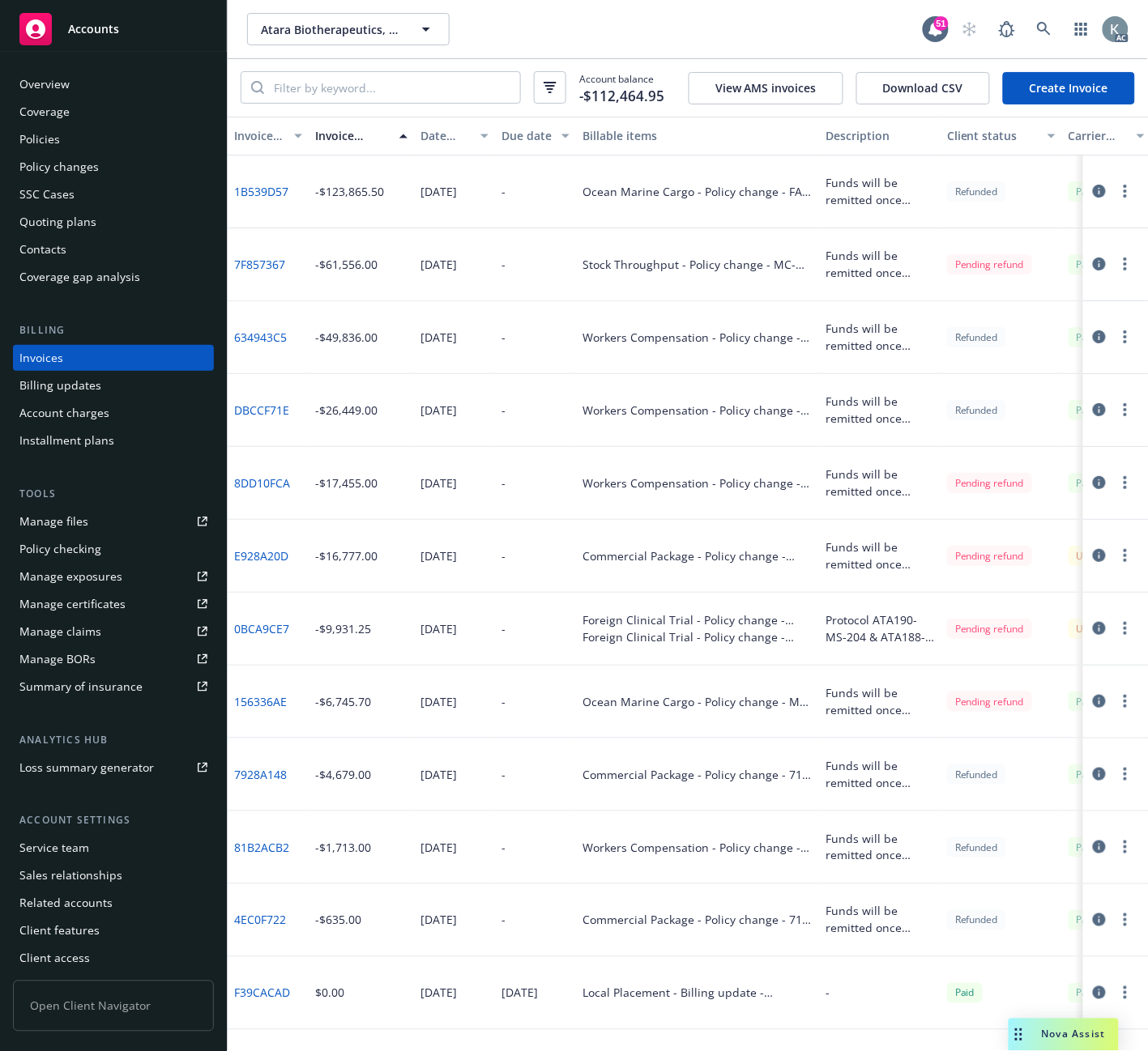
click at [266, 411] on link "DBCCF71E" at bounding box center [261, 410] width 55 height 17
click at [264, 846] on link "81B2ACB2" at bounding box center [261, 847] width 55 height 17
click at [1035, 22] on link at bounding box center [1044, 29] width 32 height 32
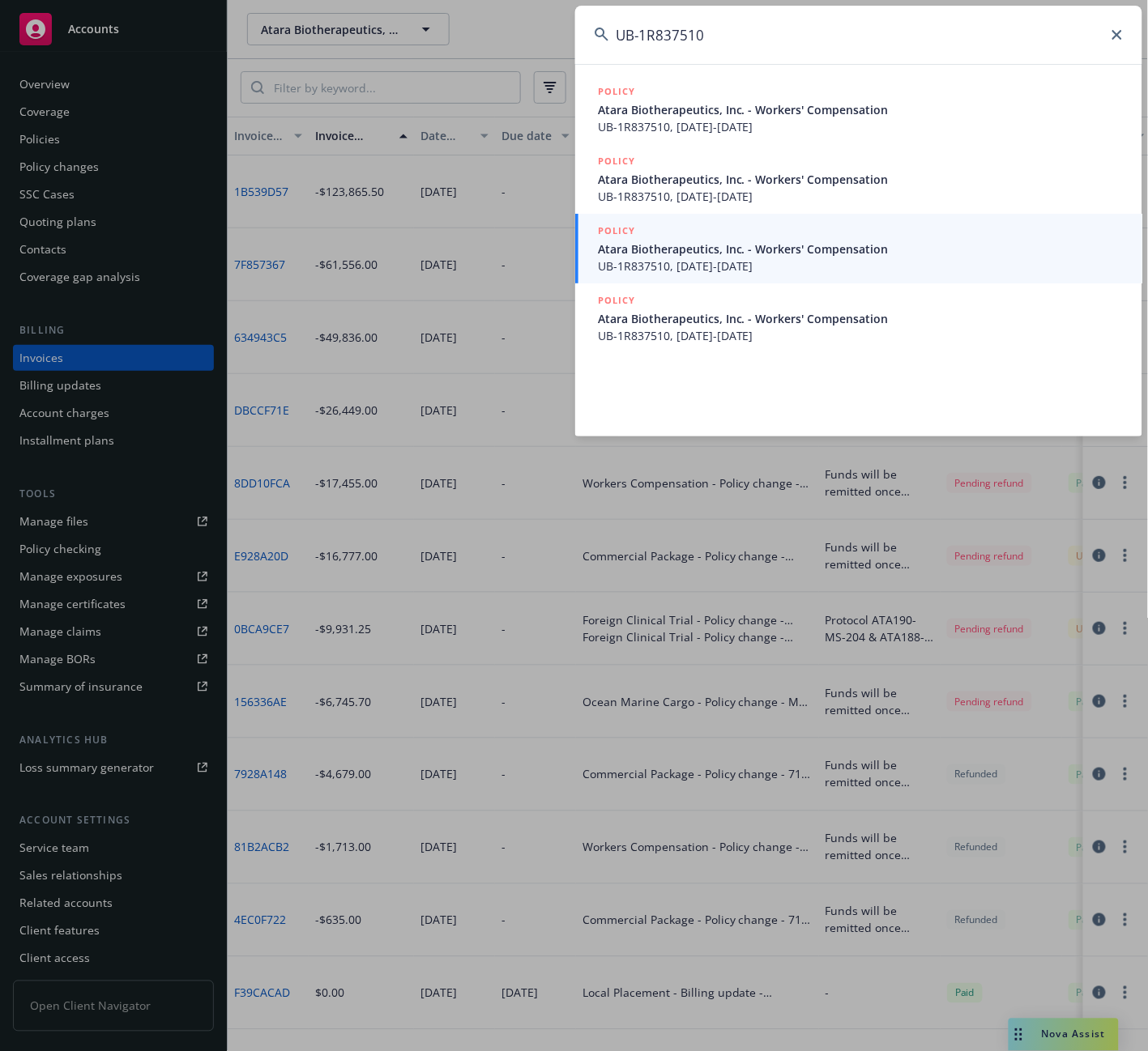
type input "UB-1R837510"
click at [635, 247] on span "Atara Biotherapeutics, Inc. - Workers' Compensation" at bounding box center [860, 249] width 525 height 17
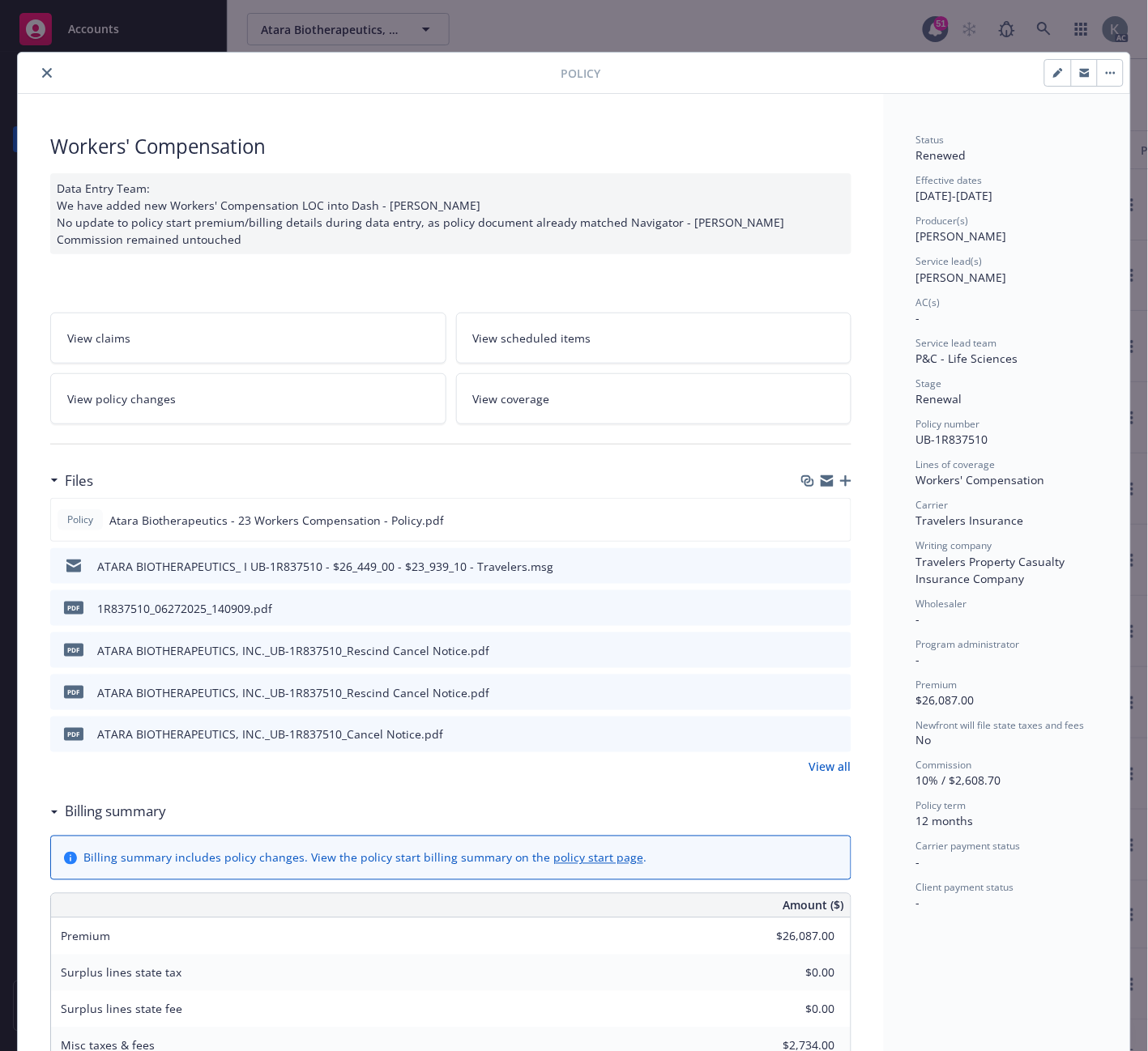
click at [805, 602] on icon "download file" at bounding box center [809, 607] width 13 height 13
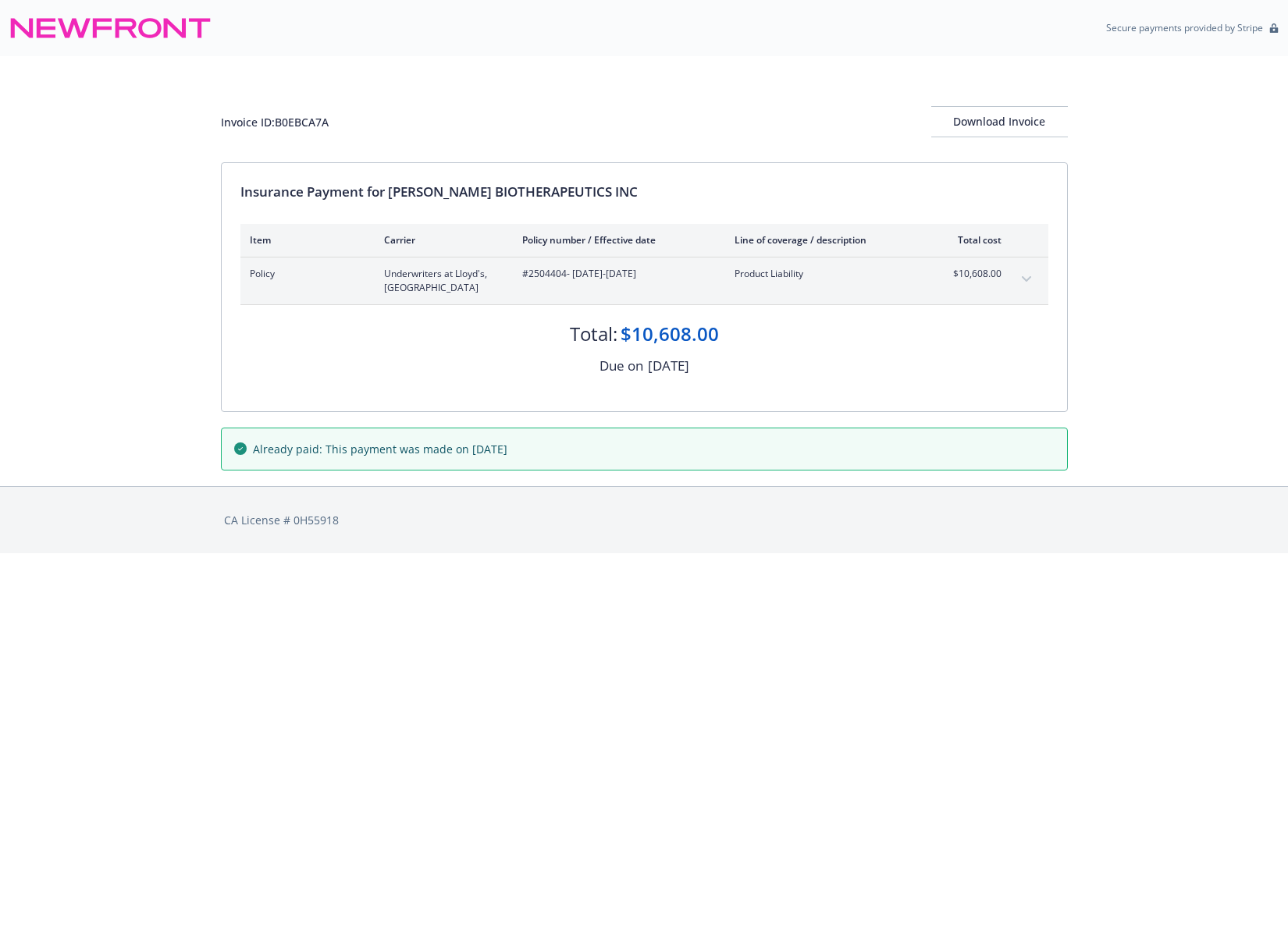
click at [1028, 276] on icon "expand content" at bounding box center [1026, 279] width 10 height 6
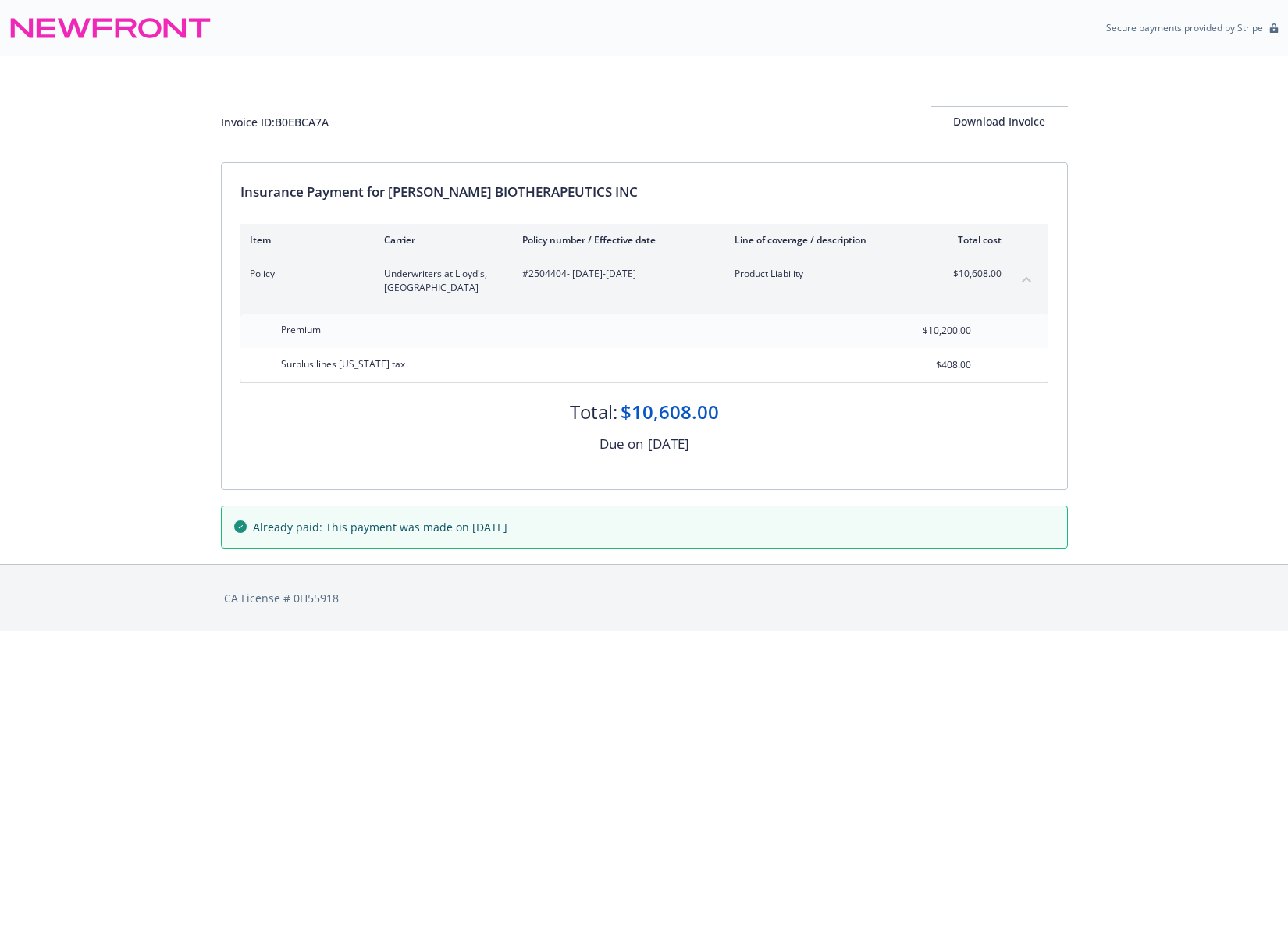
click at [1028, 276] on icon "collapse content" at bounding box center [1026, 279] width 10 height 6
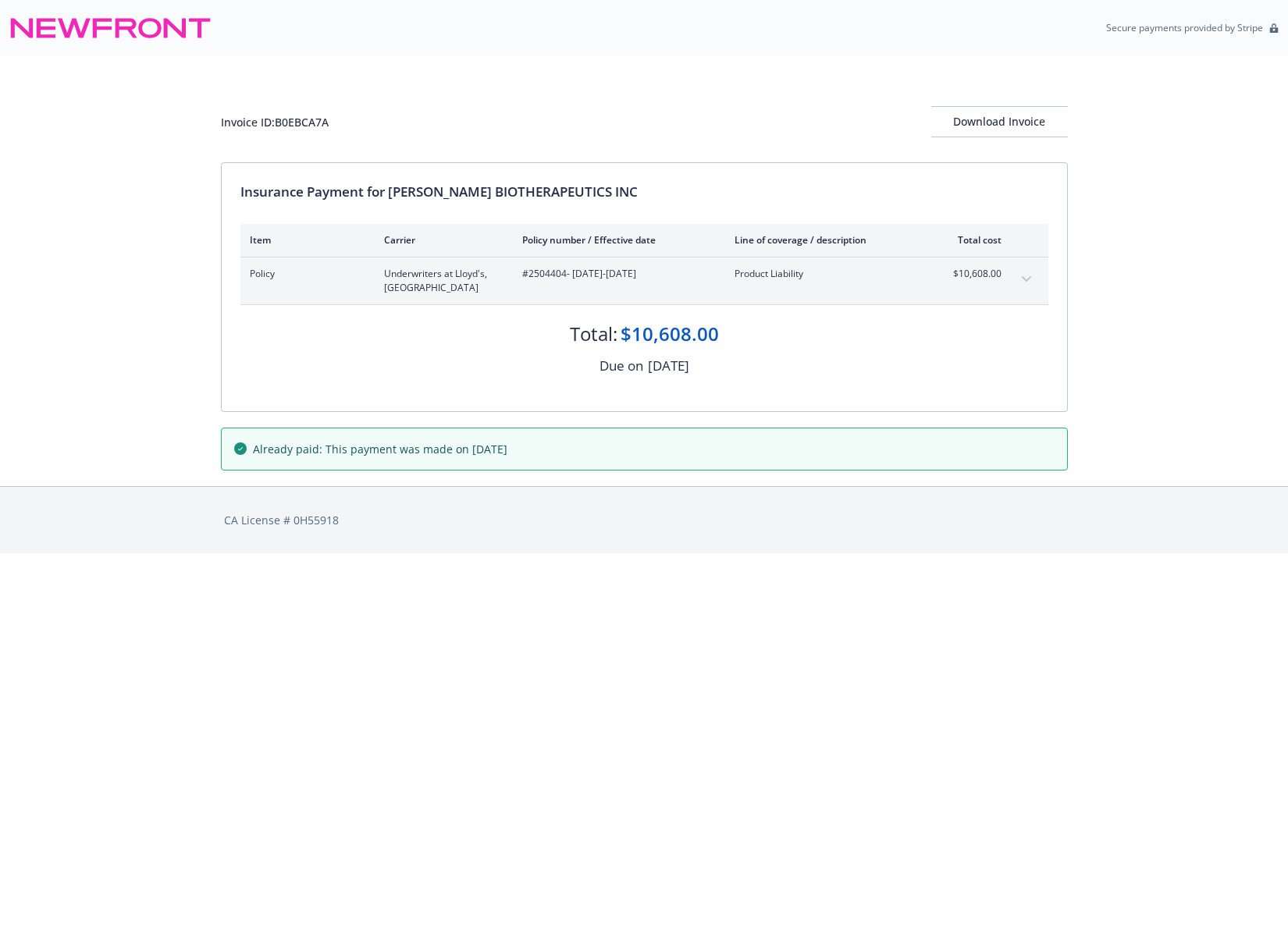
click at [793, 339] on div "Total: $10,608.00" at bounding box center [644, 326] width 807 height 42
click at [1023, 277] on icon "expand content" at bounding box center [1025, 279] width 10 height 5
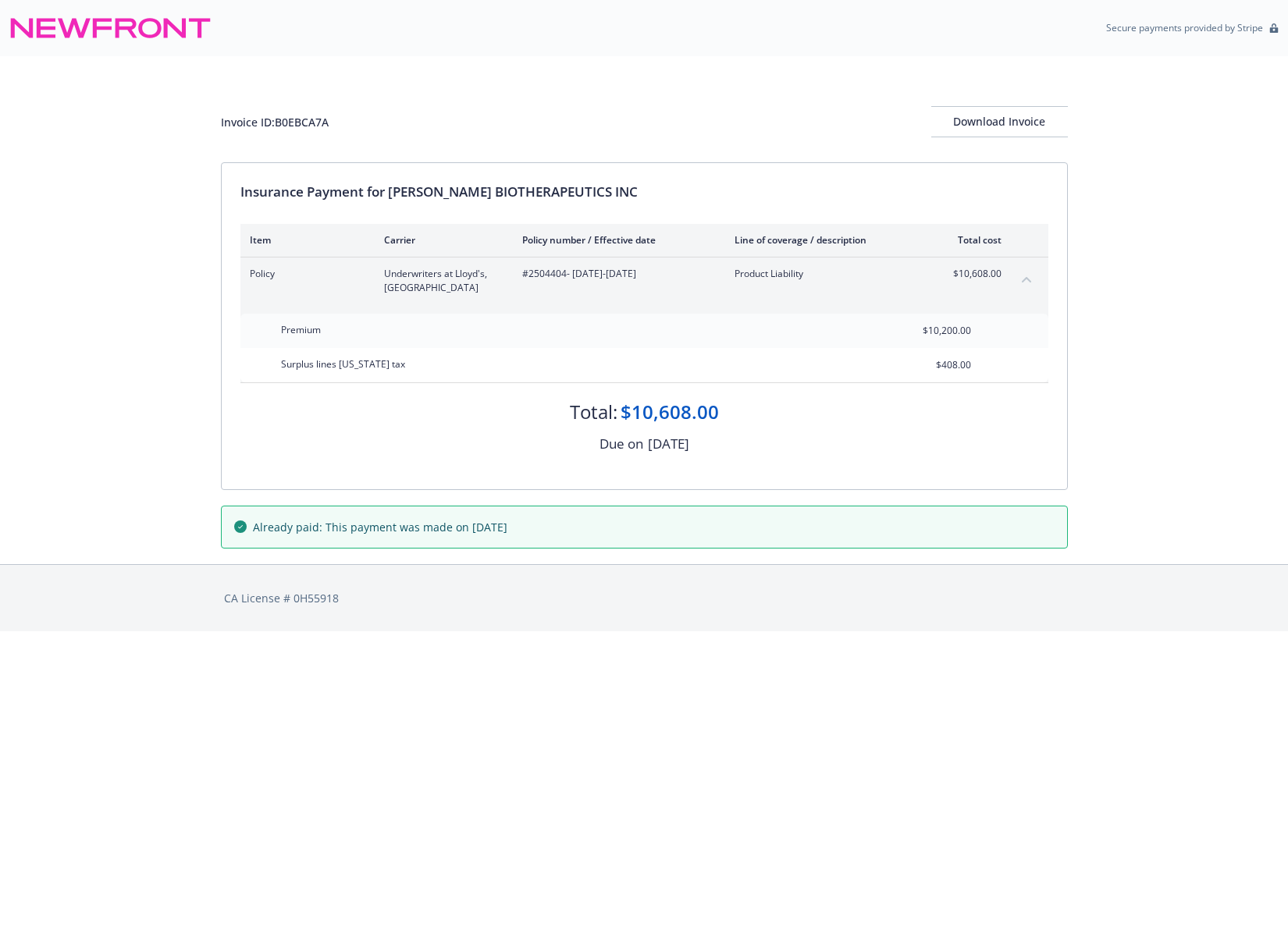
click at [803, 455] on div "Insurance Payment for ALETA BIOTHERAPEUTICS INC Item Carrier Policy number / Ef…" at bounding box center [644, 326] width 845 height 326
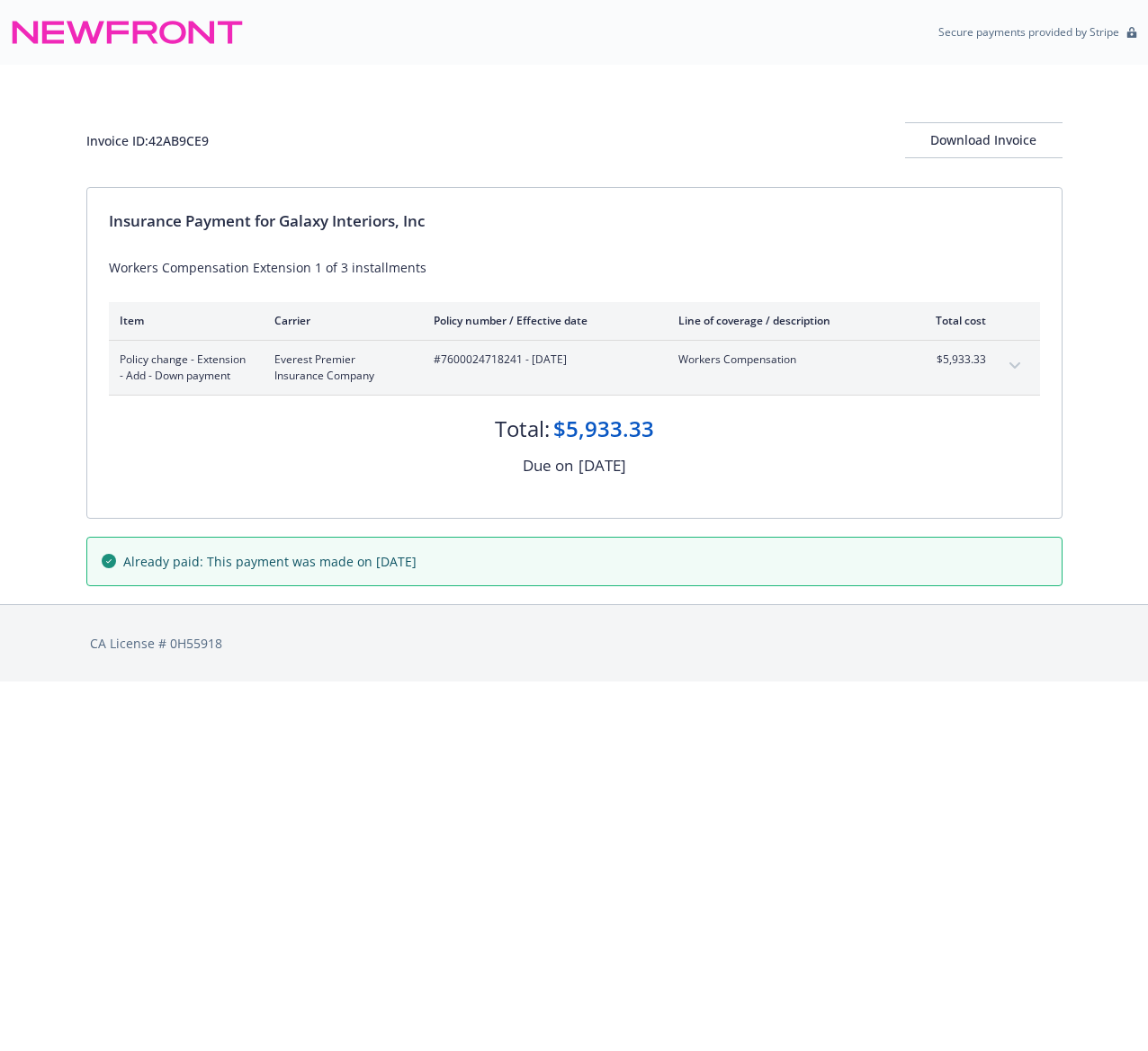
click at [749, 471] on div "Due on [DATE]" at bounding box center [574, 465] width 930 height 23
click at [1012, 361] on button "expand content" at bounding box center [1014, 365] width 29 height 29
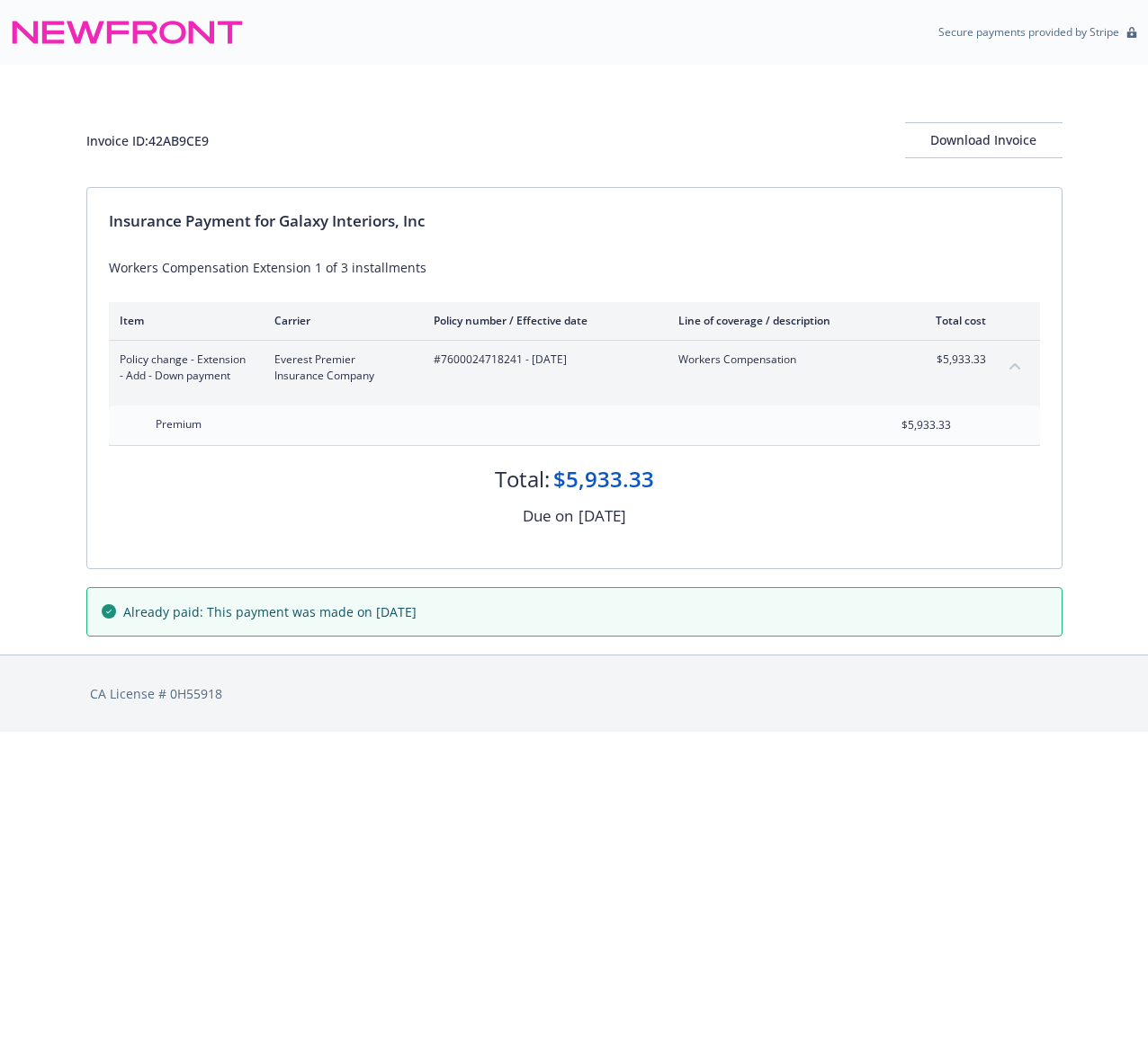
click at [638, 137] on div "Invoice ID: 42AB9CE9 Download Invoice" at bounding box center [573, 141] width 975 height 36
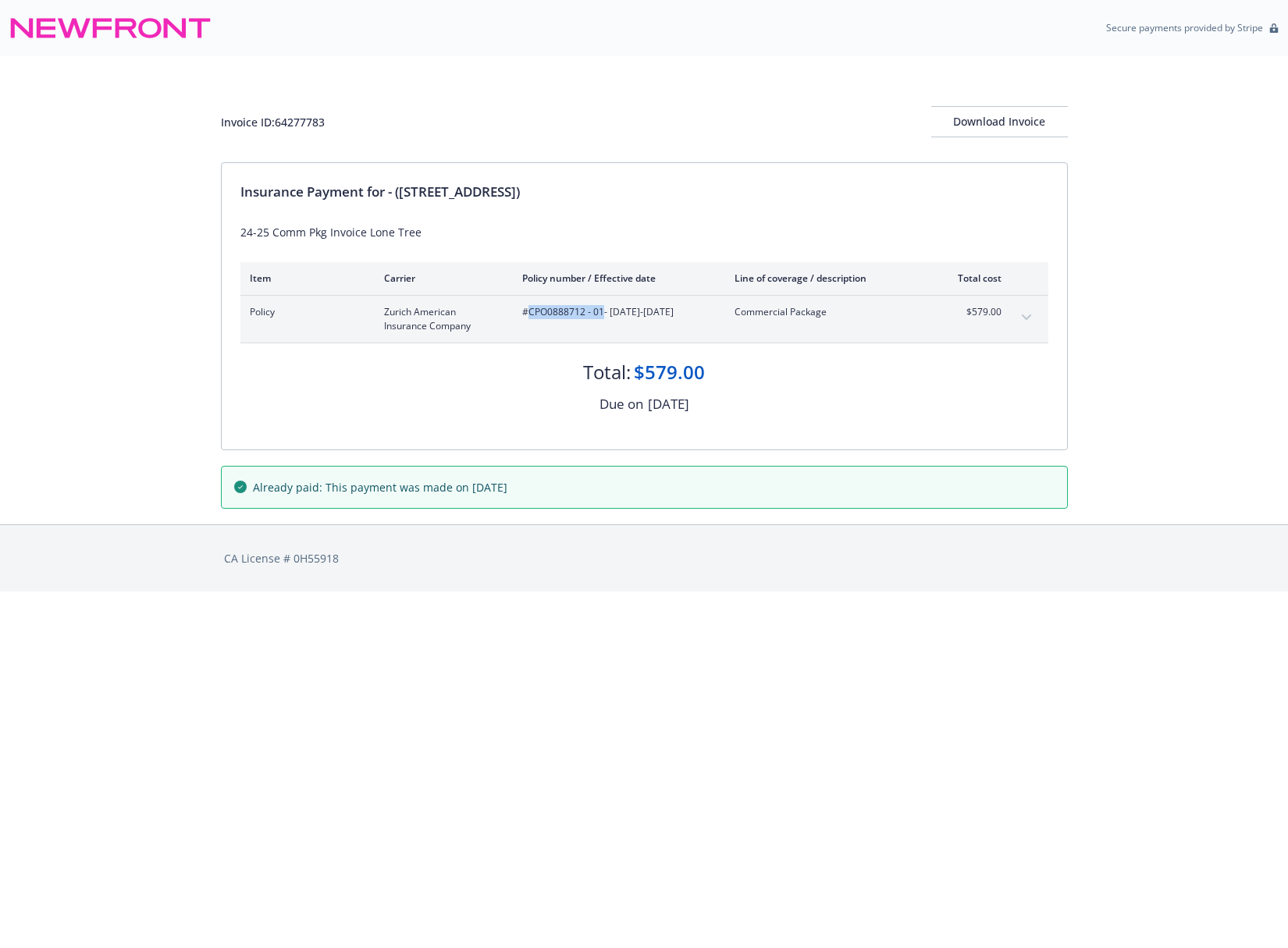
drag, startPoint x: 528, startPoint y: 312, endPoint x: 601, endPoint y: 315, distance: 73.1
click at [601, 315] on span "#CPO0888712 - 01 - 01/13/2025-01/13/2026" at bounding box center [616, 312] width 187 height 14
copy span "CPO0888712 - 01"
drag, startPoint x: 331, startPoint y: 128, endPoint x: 279, endPoint y: 128, distance: 52.0
click at [279, 128] on div "Invoice ID: 64277783 Download Invoice" at bounding box center [644, 122] width 846 height 31
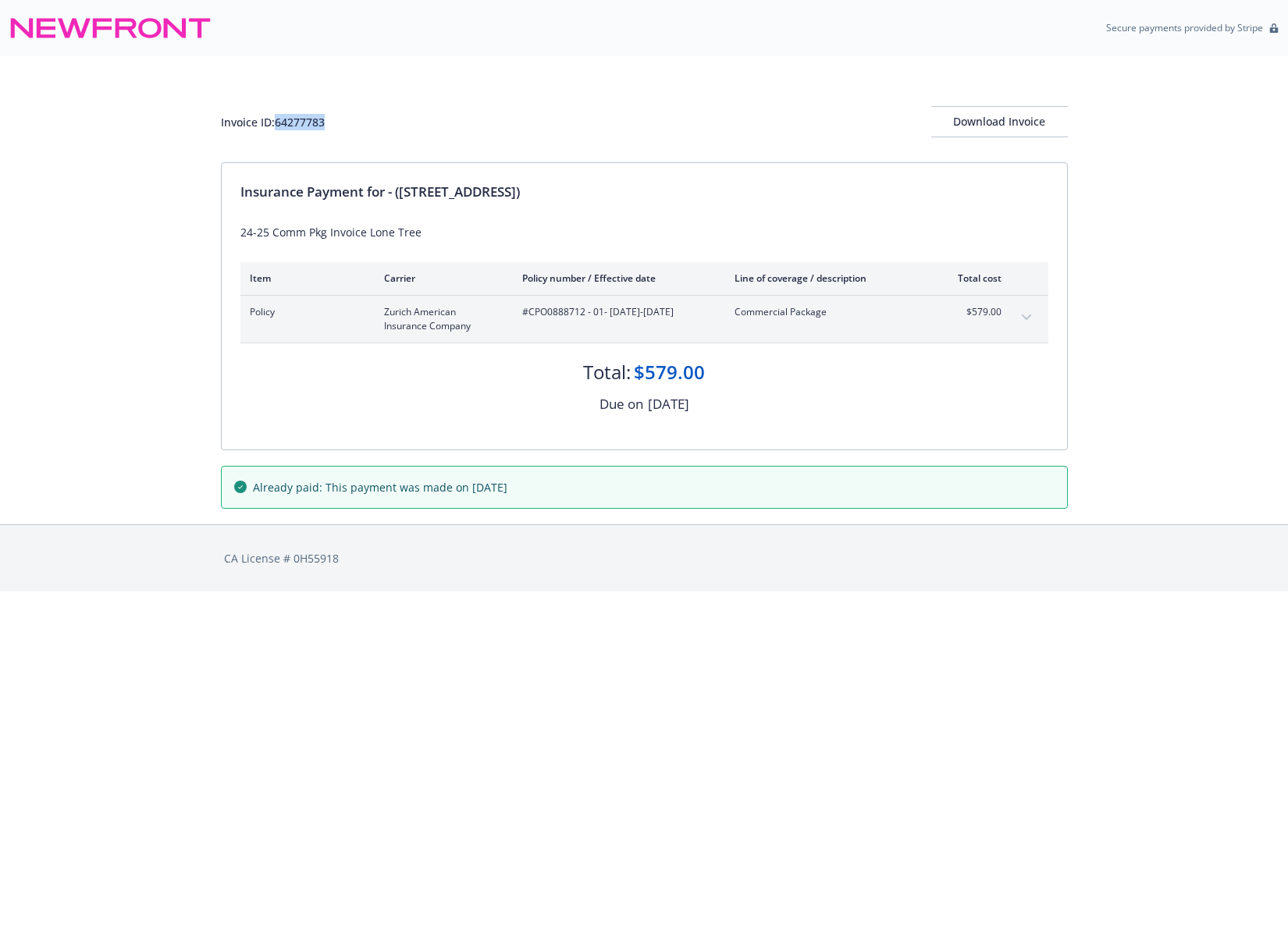
copy div "64277783"
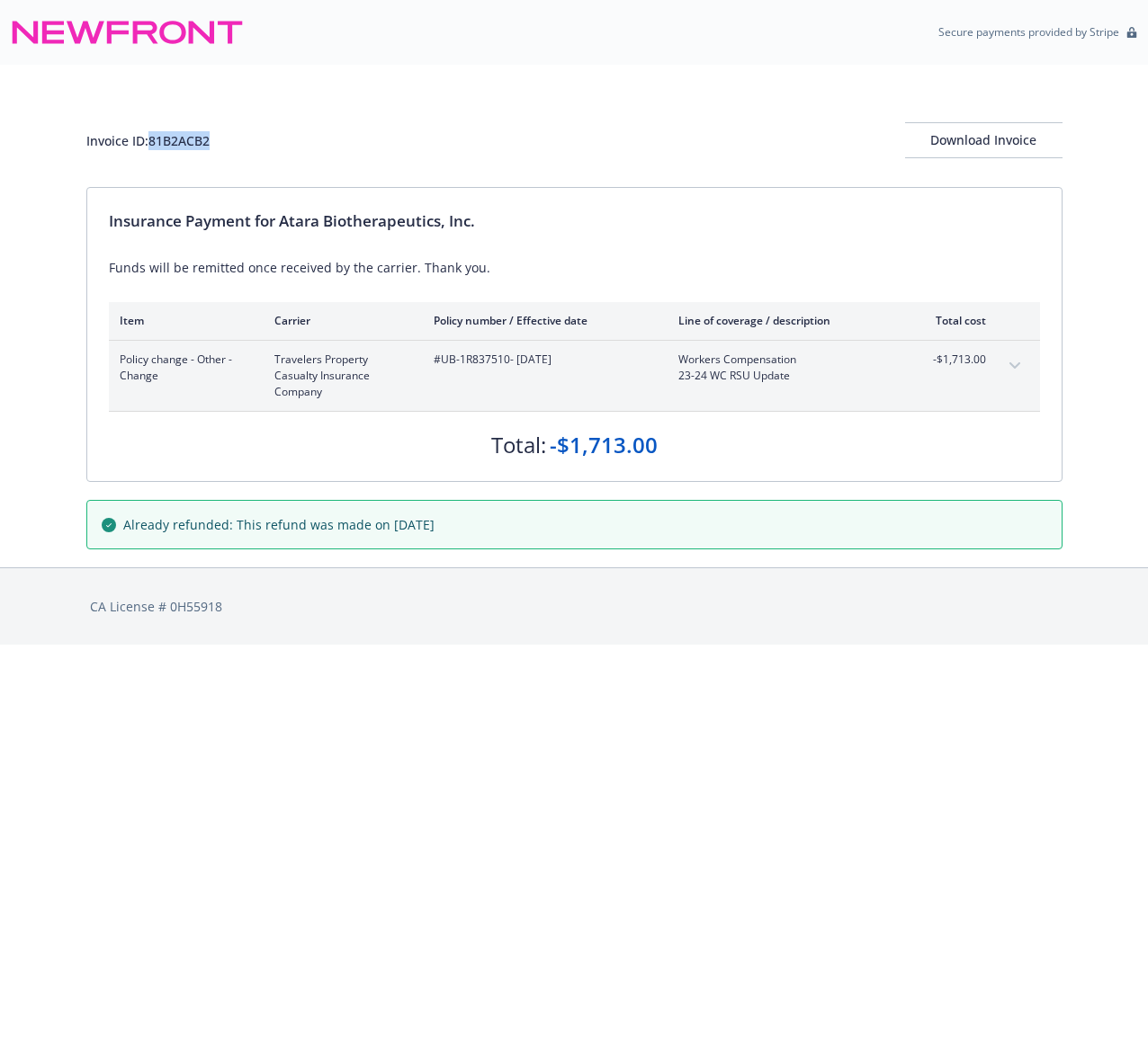
drag, startPoint x: 219, startPoint y: 137, endPoint x: 153, endPoint y: 143, distance: 66.3
click at [153, 143] on div "Invoice ID: 81B2ACB2 Download Invoice" at bounding box center [573, 141] width 975 height 36
copy div "81B2ACB2"
click at [593, 113] on div "Invoice ID: 81B2ACB2 Download Invoice" at bounding box center [573, 126] width 975 height 123
drag, startPoint x: 510, startPoint y: 99, endPoint x: 514, endPoint y: 86, distance: 13.6
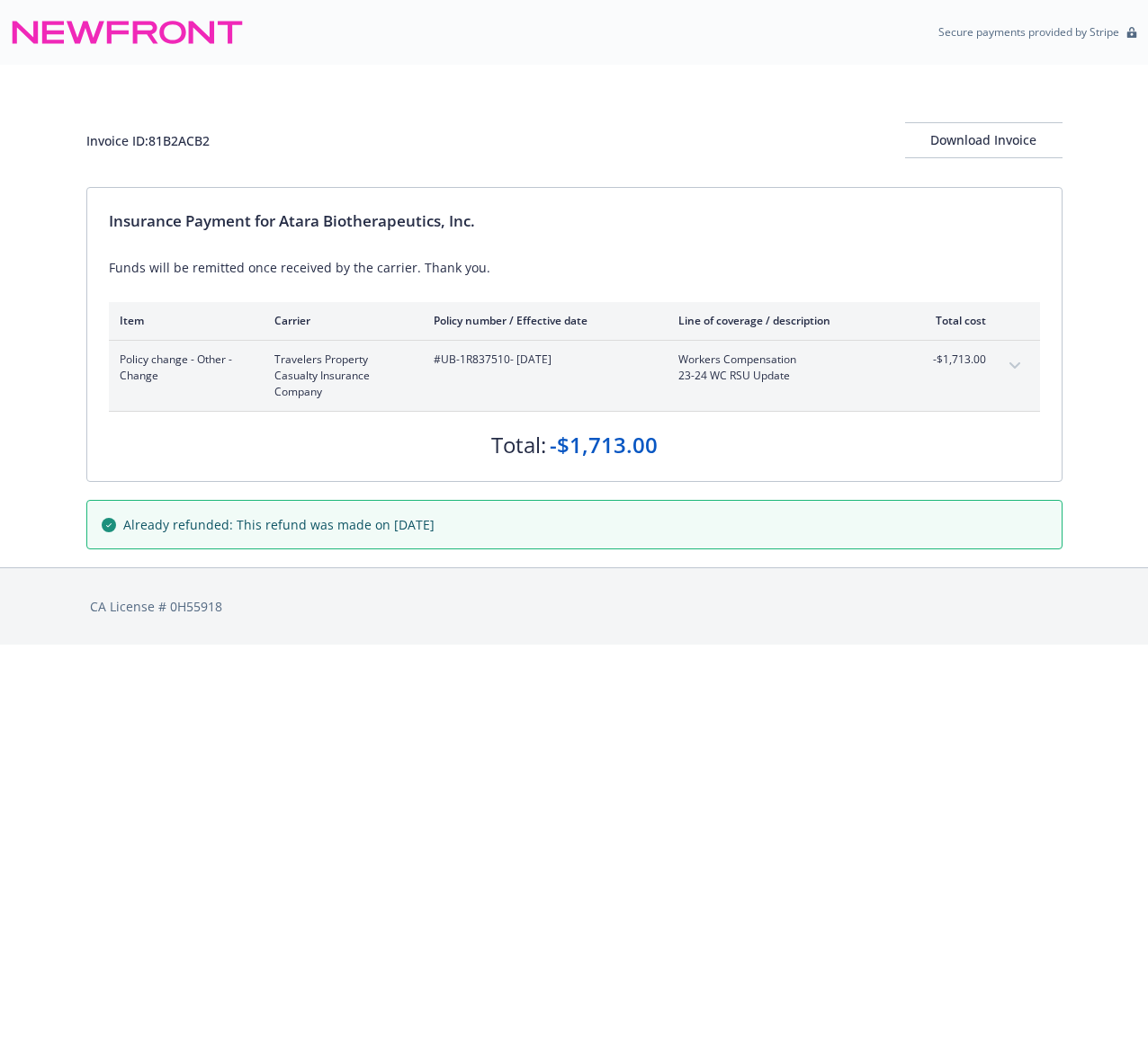
click at [511, 97] on div "Invoice ID: 81B2ACB2 Download Invoice" at bounding box center [573, 126] width 975 height 123
click at [537, 645] on html "Secure payments provided by Stripe Invoice ID: 81B2ACB2 Download Invoice Insura…" at bounding box center [574, 322] width 1148 height 645
